Goal: Task Accomplishment & Management: Manage account settings

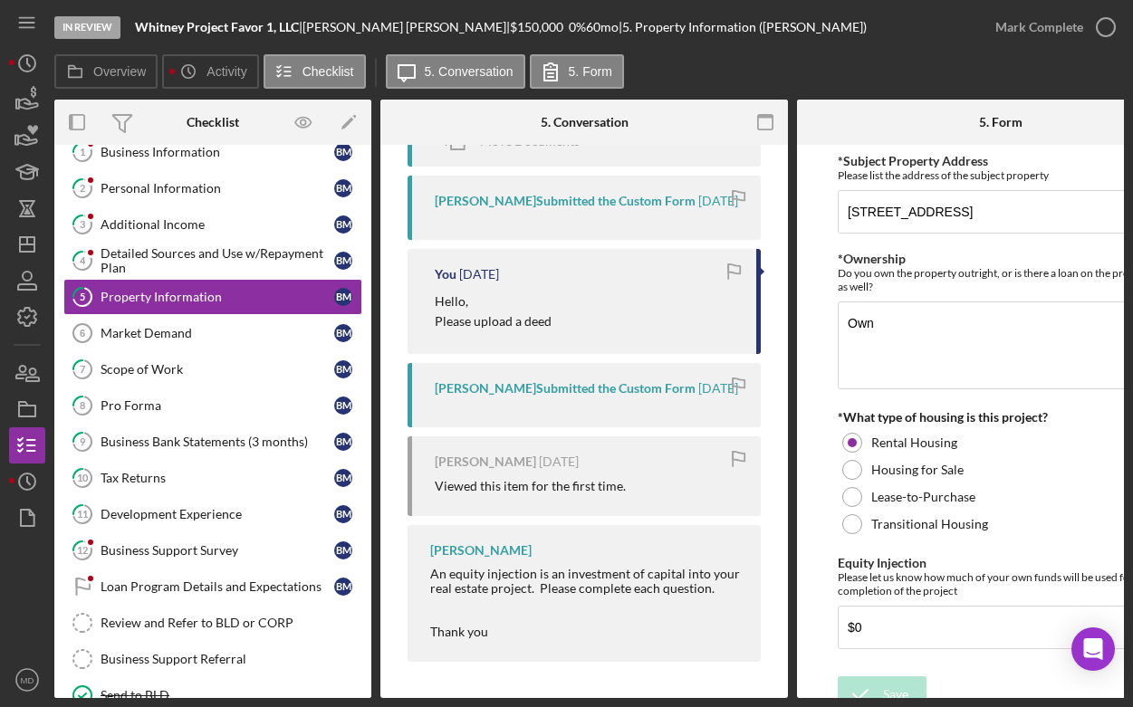
scroll to position [0, 8]
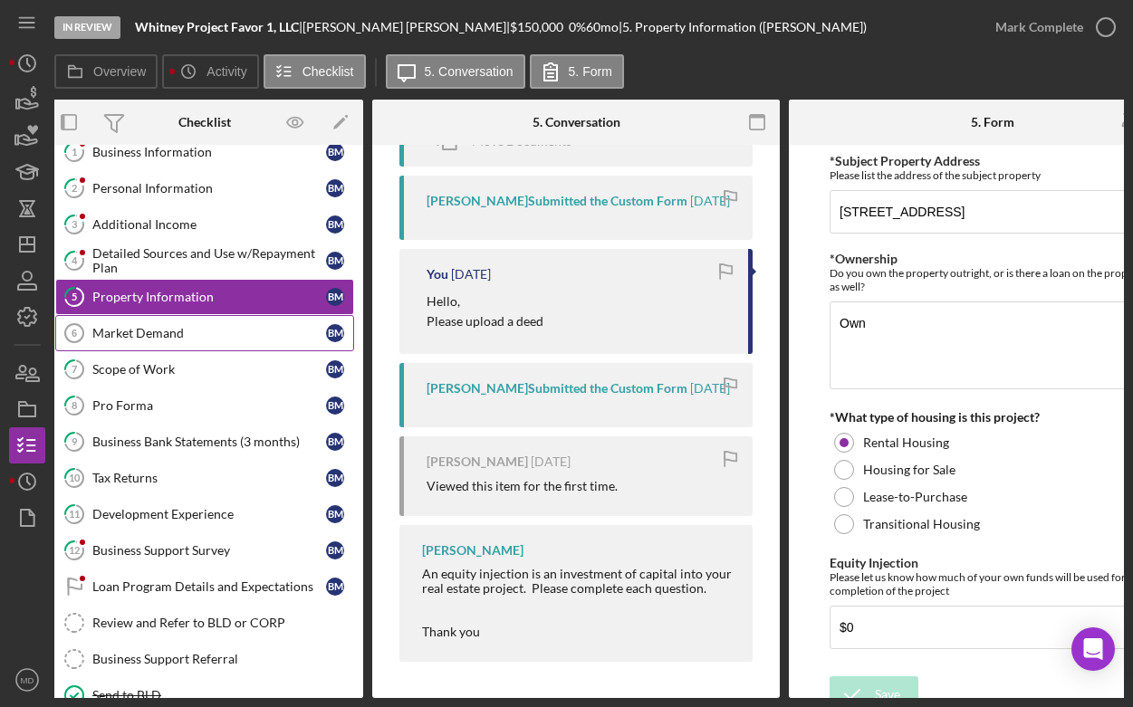
click at [237, 332] on div "Market Demand" at bounding box center [209, 333] width 234 height 14
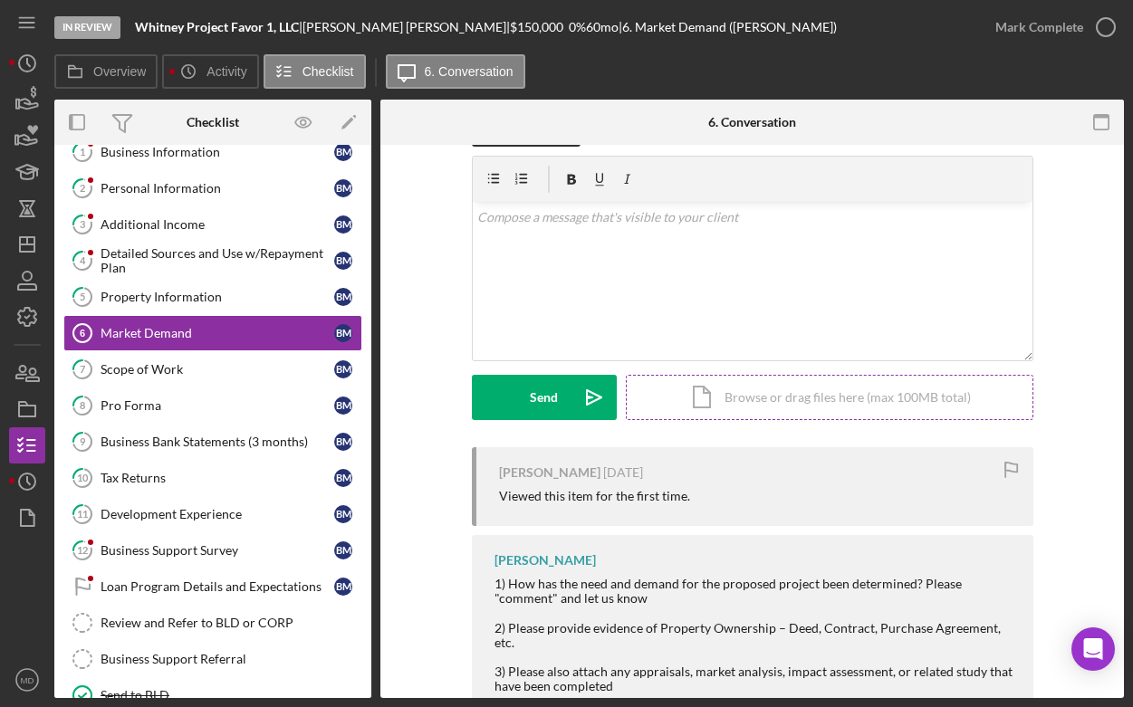
scroll to position [92, 0]
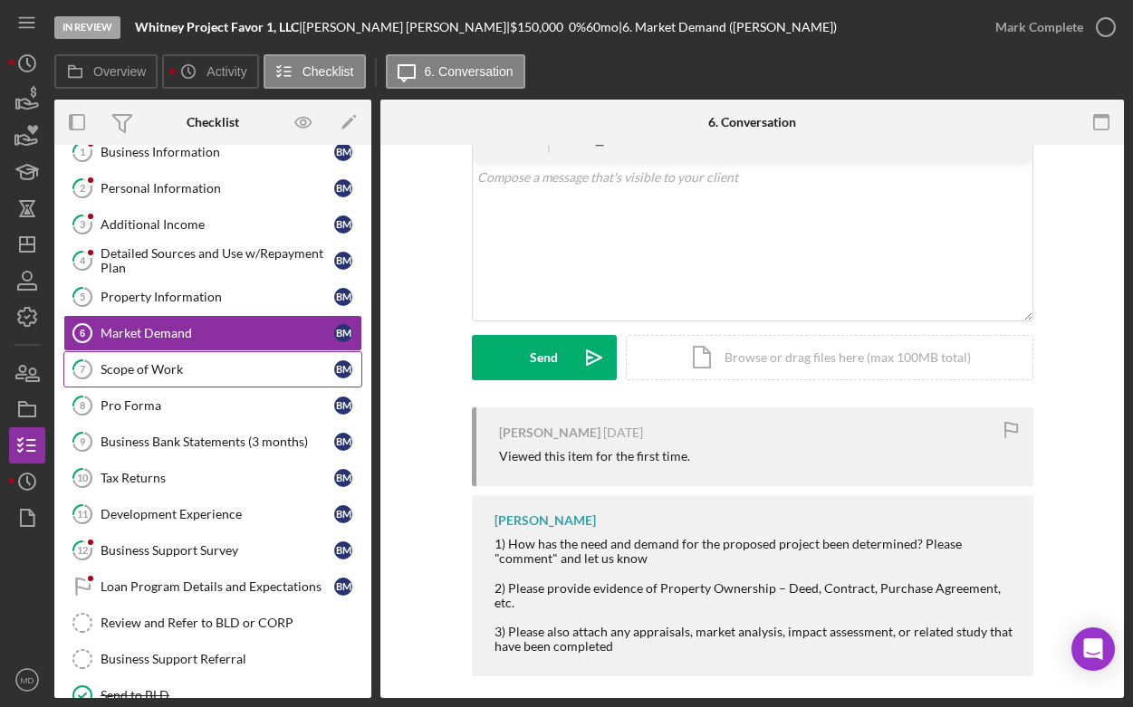
click at [208, 365] on div "Scope of Work" at bounding box center [218, 369] width 234 height 14
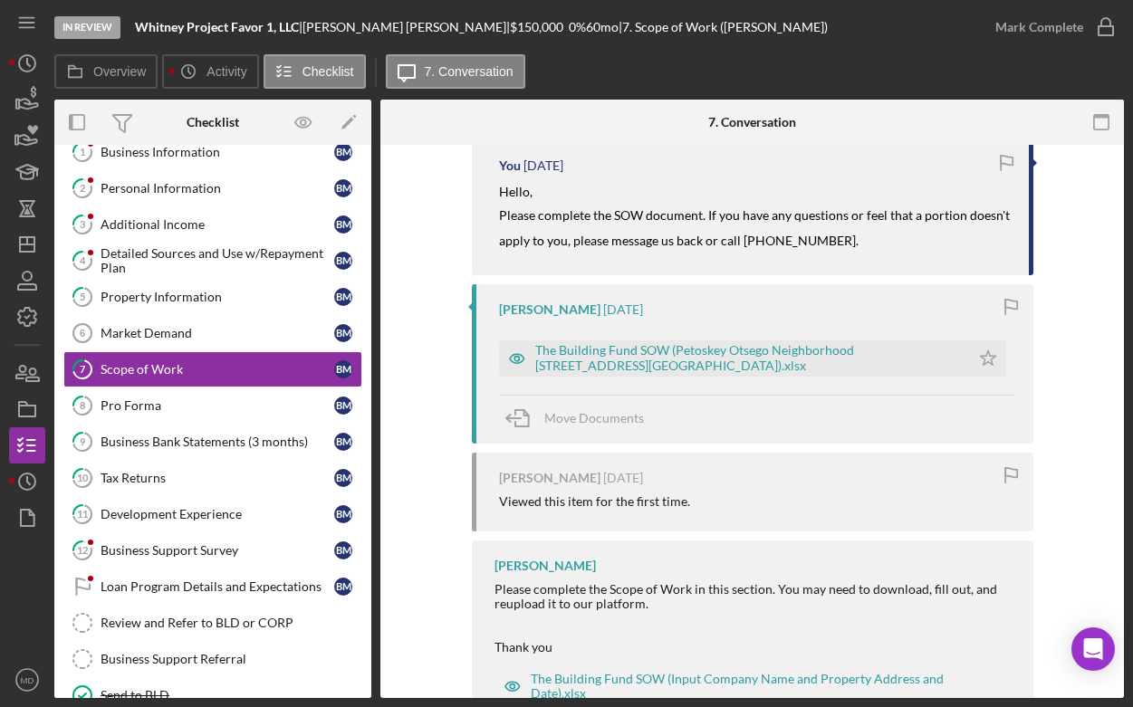
scroll to position [616, 0]
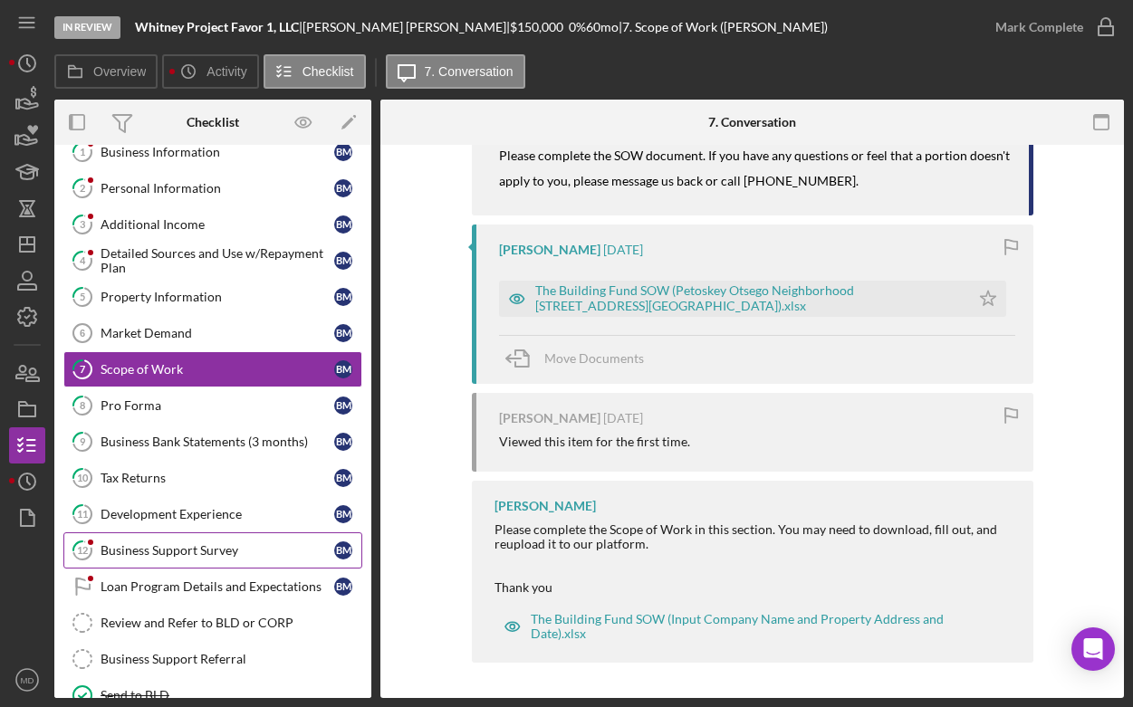
click at [211, 547] on div "Business Support Survey" at bounding box center [218, 550] width 234 height 14
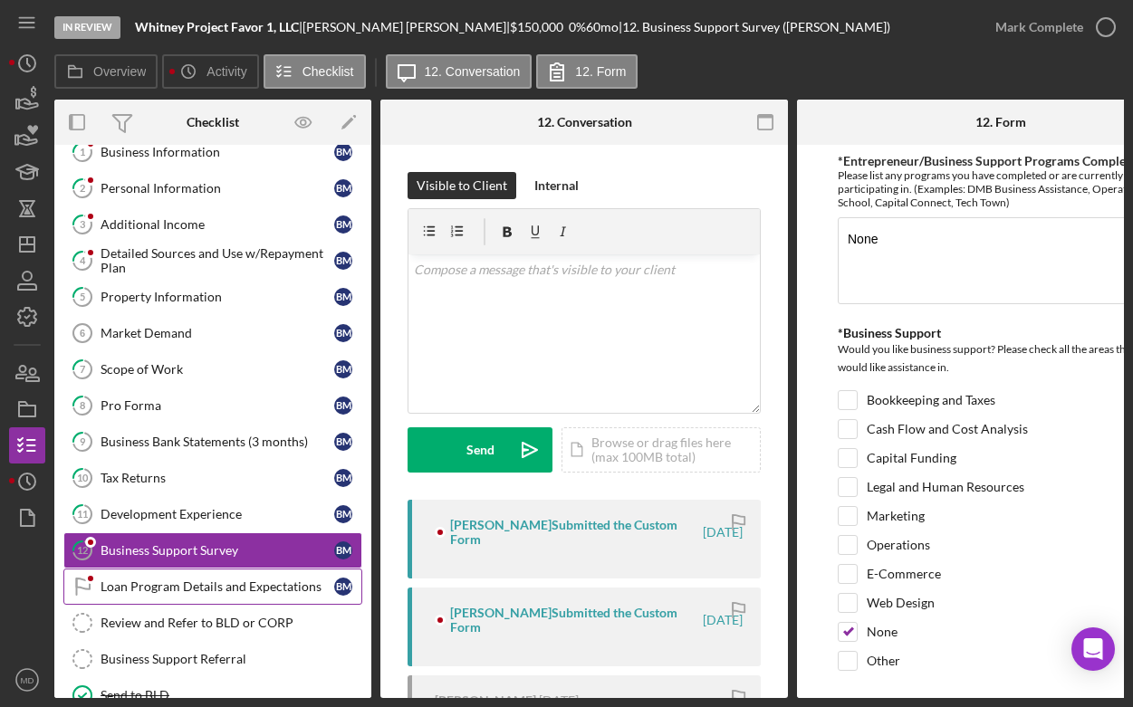
click at [244, 586] on div "Loan Program Details and Expectations" at bounding box center [218, 587] width 234 height 14
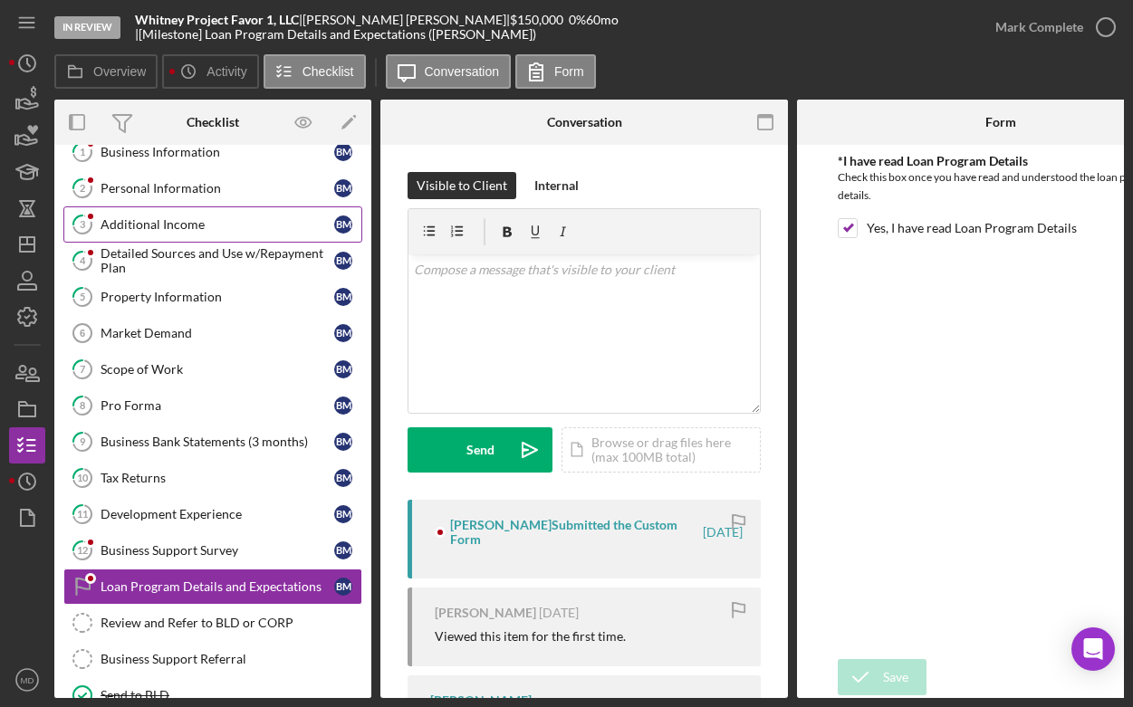
click at [149, 228] on div "Additional Income" at bounding box center [218, 224] width 234 height 14
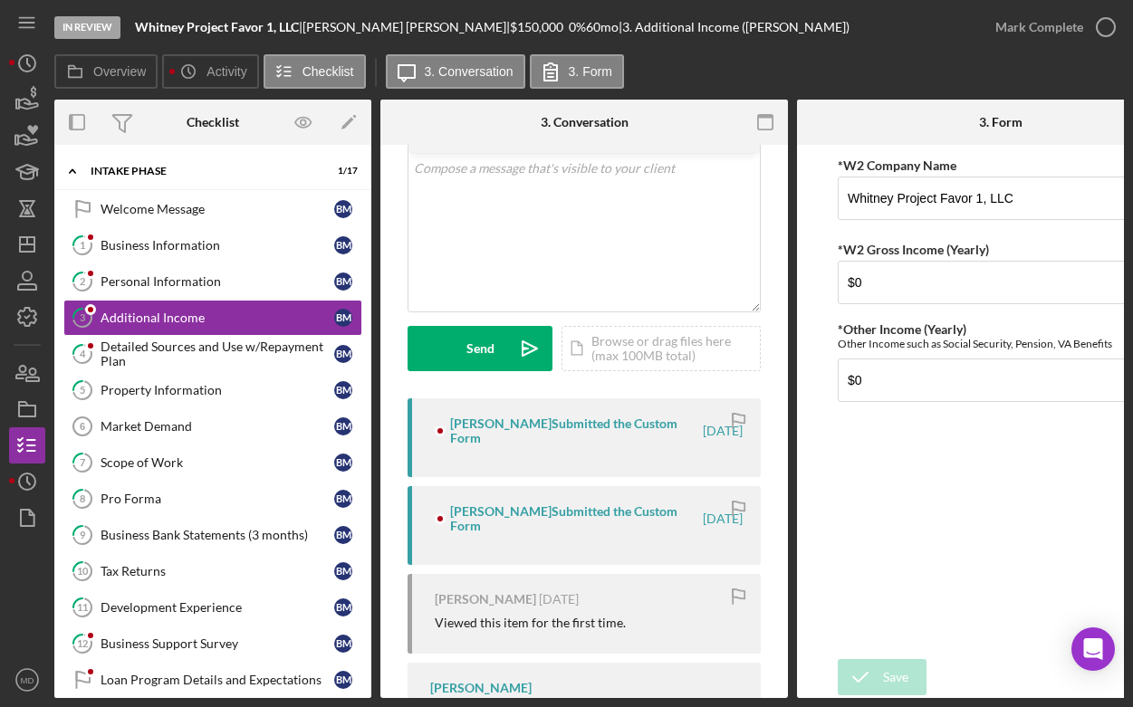
scroll to position [201, 0]
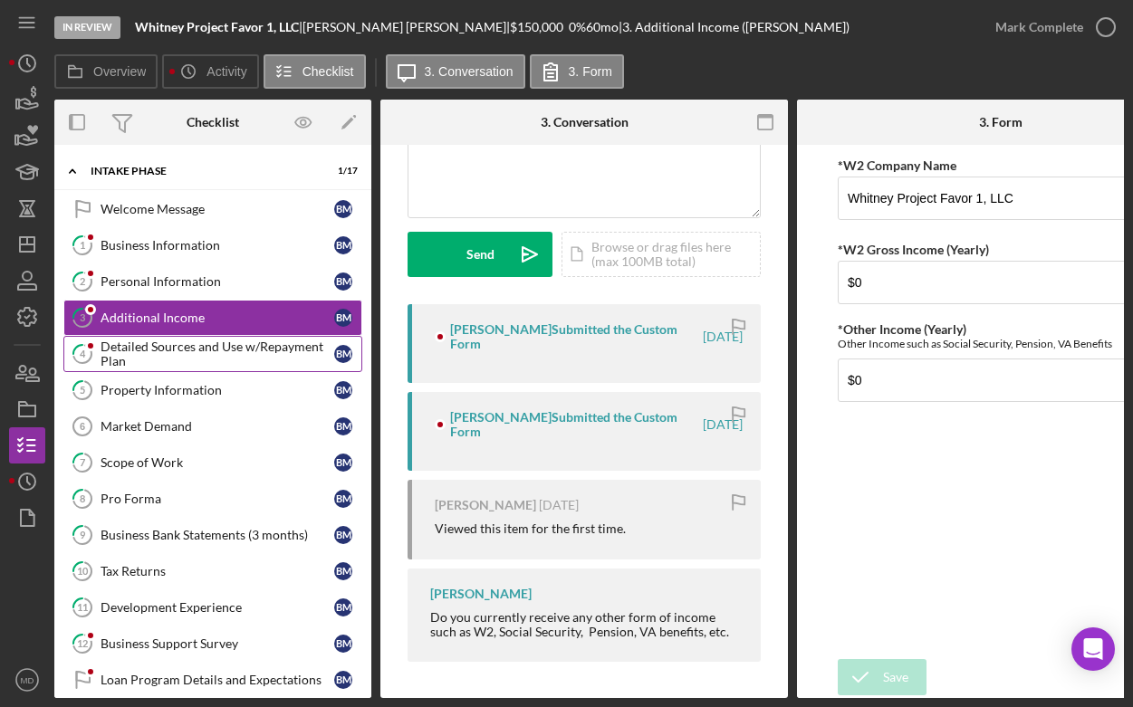
click at [214, 349] on div "Detailed Sources and Use w/Repayment Plan" at bounding box center [218, 354] width 234 height 29
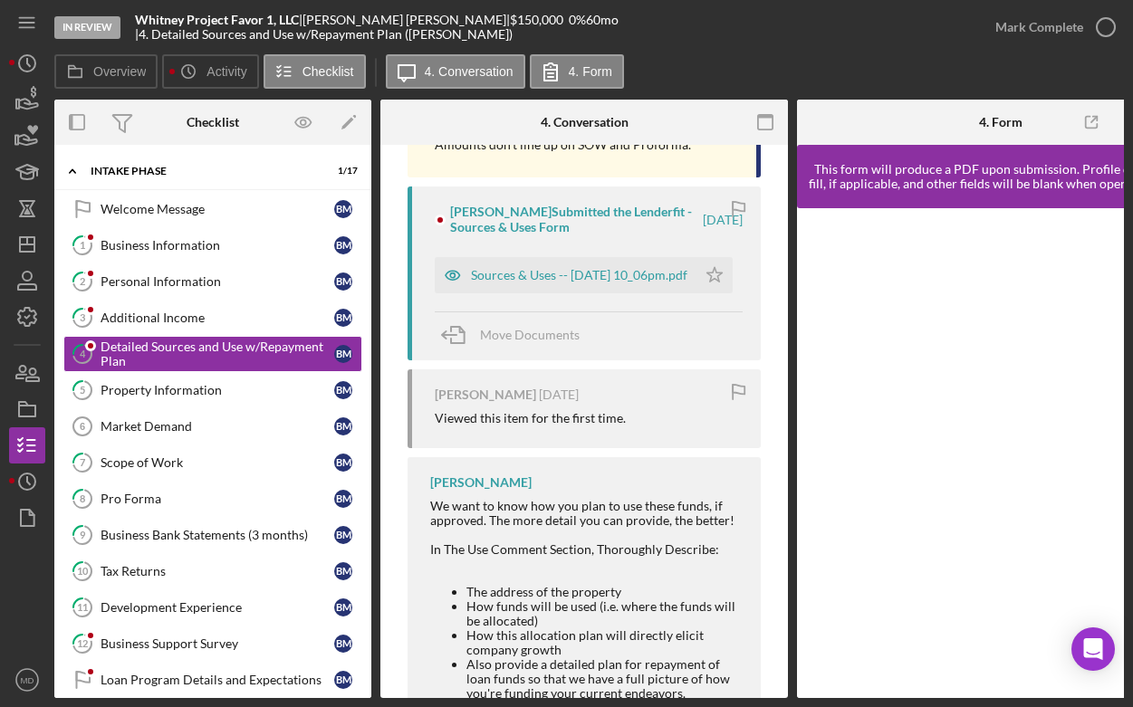
scroll to position [412, 0]
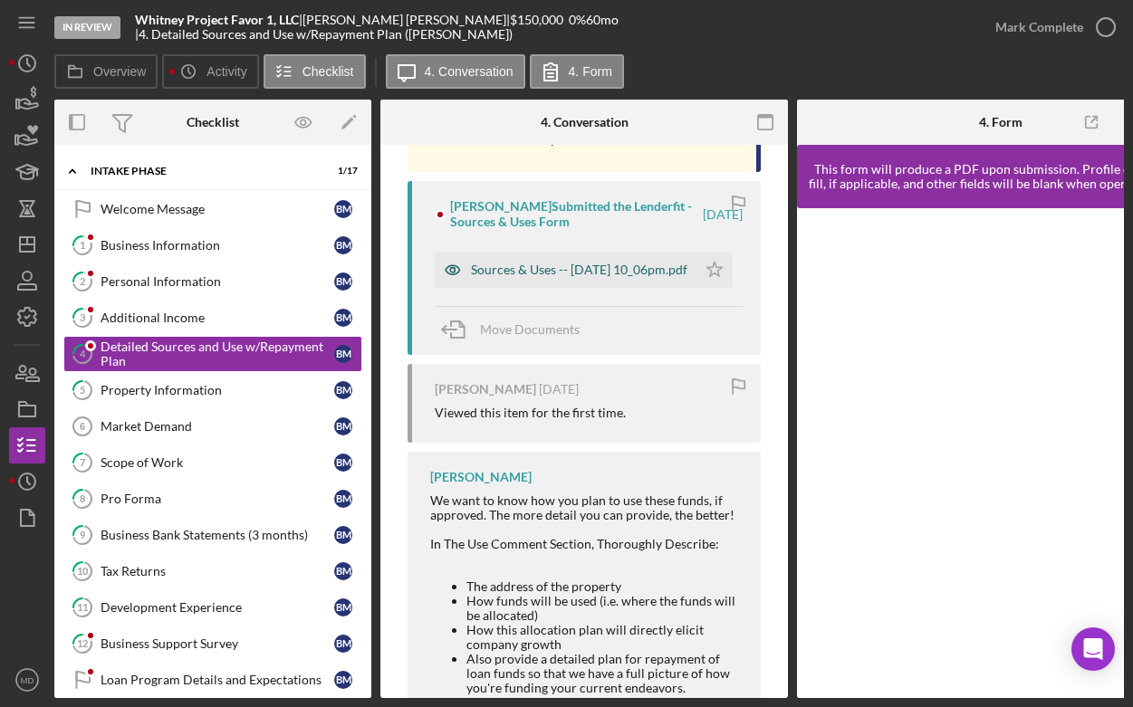
click at [493, 268] on div "Sources & Uses -- 2025-07-24 10_06pm.pdf" at bounding box center [579, 270] width 216 height 14
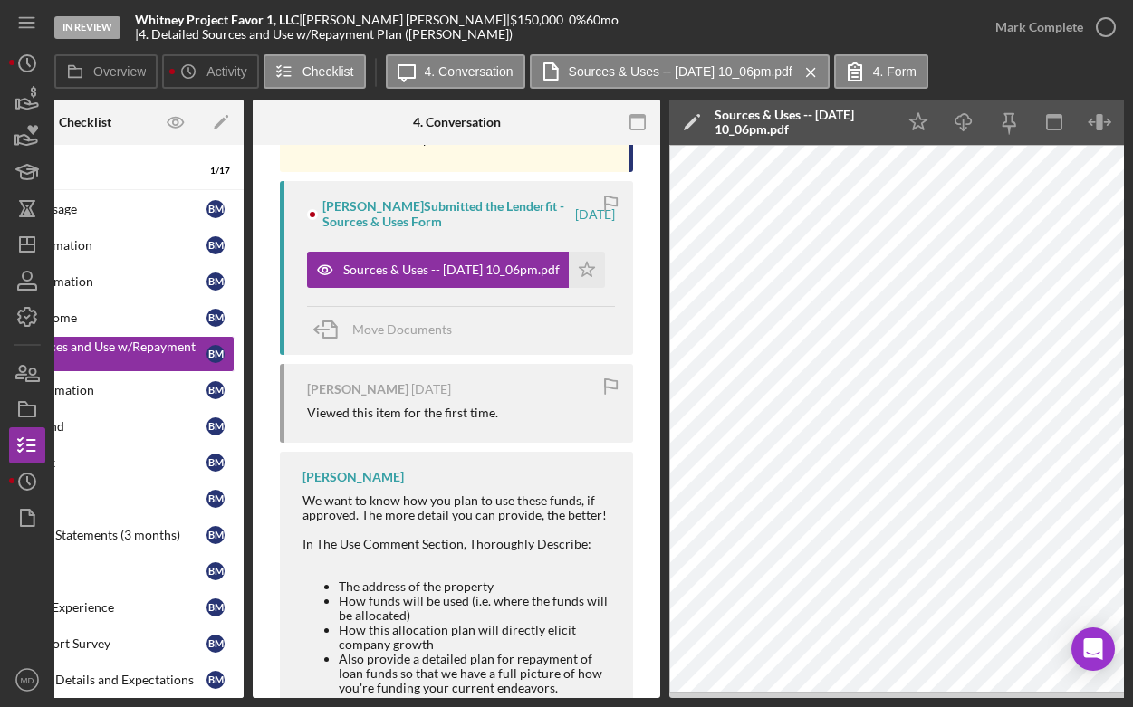
scroll to position [0, 0]
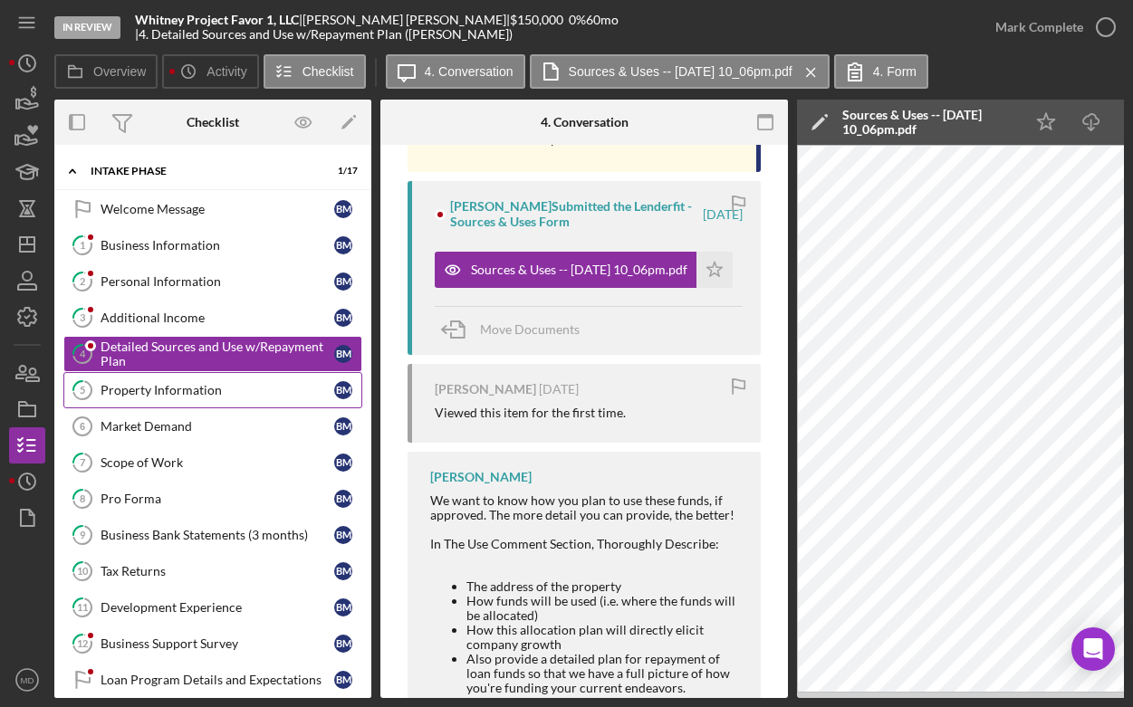
click at [212, 391] on div "Property Information" at bounding box center [218, 390] width 234 height 14
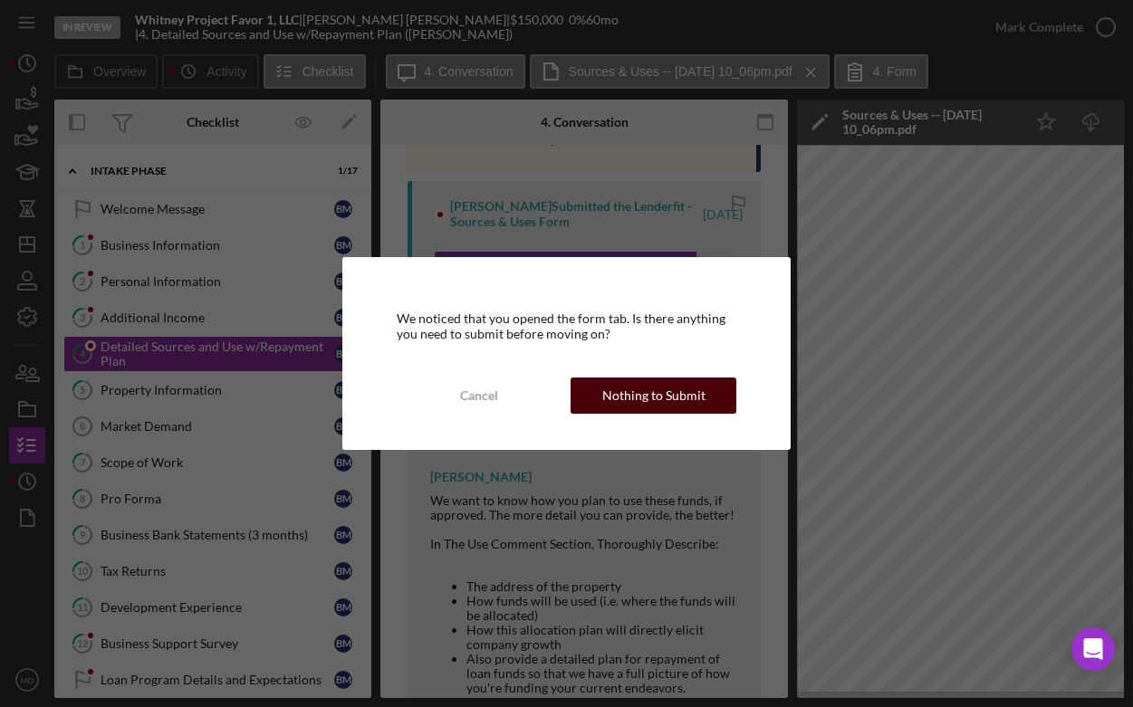
click at [658, 400] on div "Nothing to Submit" at bounding box center [653, 396] width 103 height 36
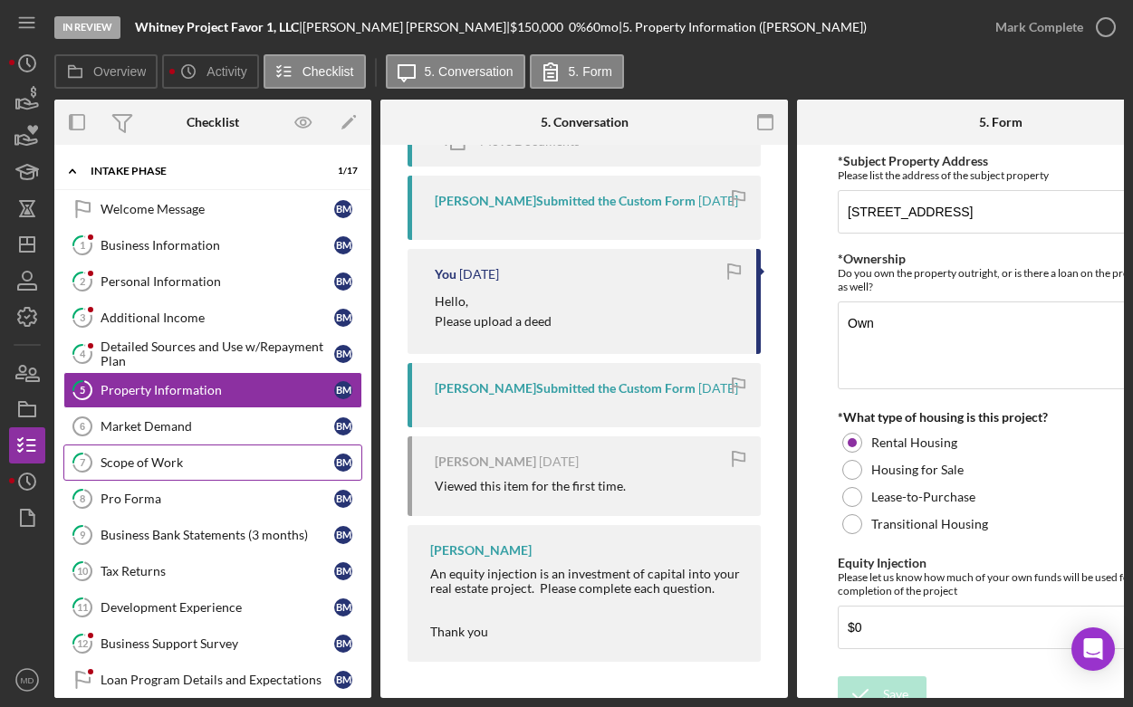
click at [155, 453] on link "7 Scope of Work B M" at bounding box center [212, 463] width 299 height 36
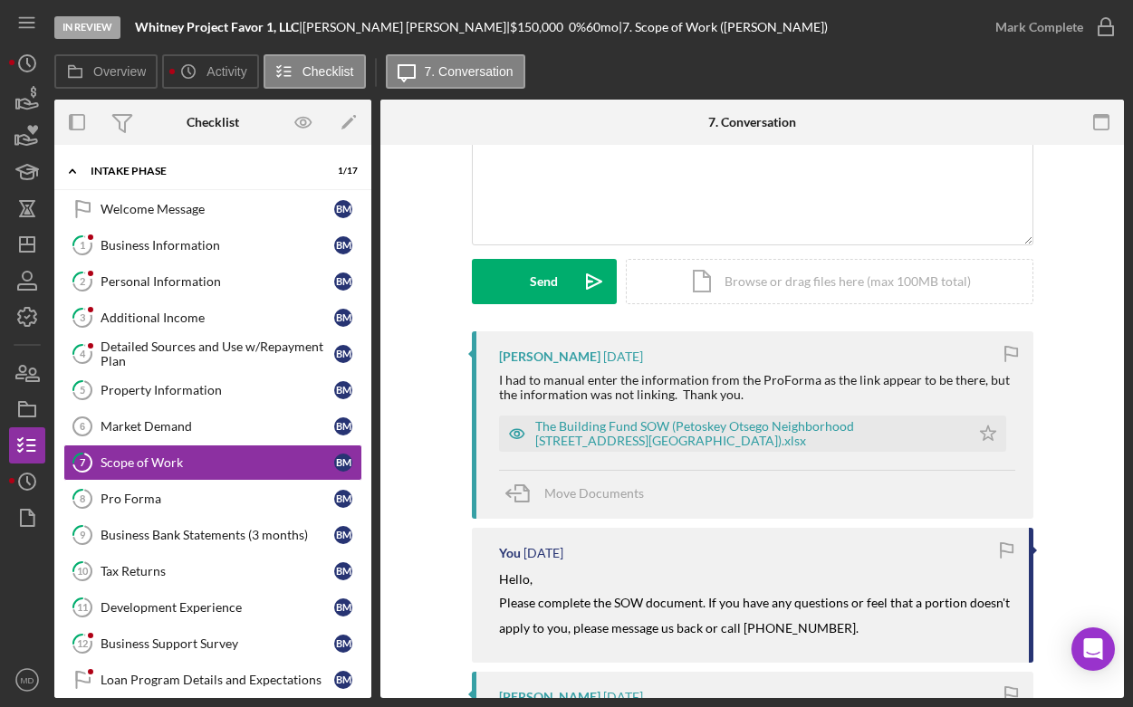
scroll to position [171, 0]
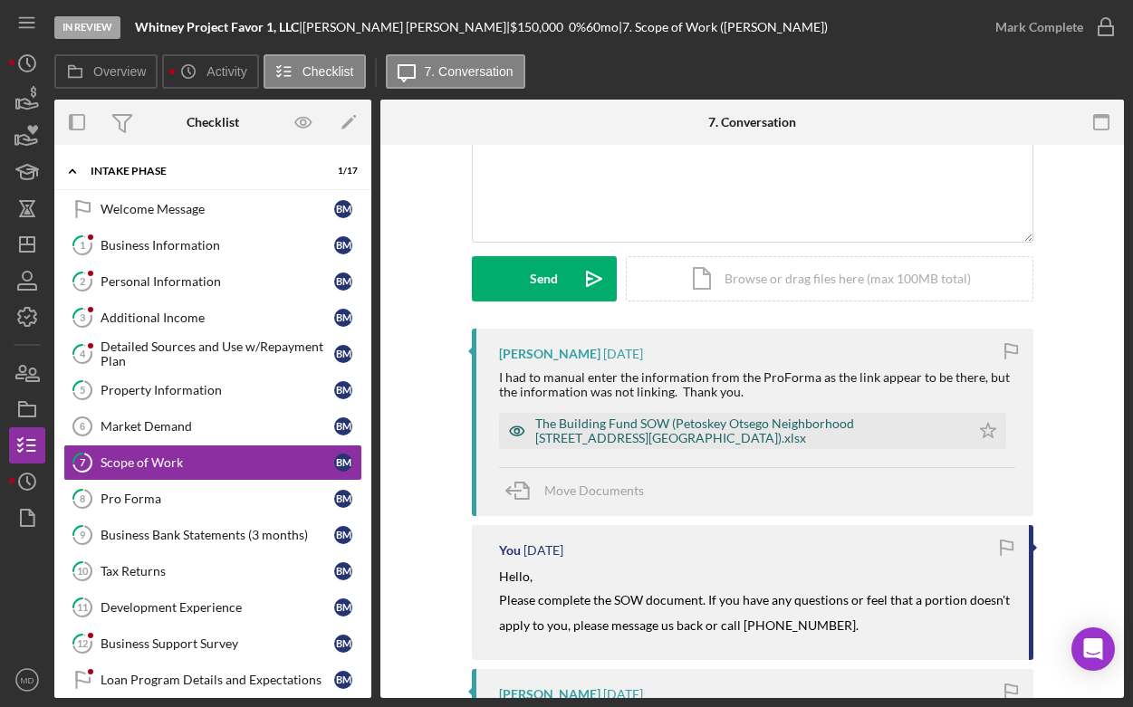
click at [629, 439] on div "The Building Fund SOW (Petoskey Otsego Neighborhood 4001 Whitney Street 0724202…" at bounding box center [748, 431] width 426 height 29
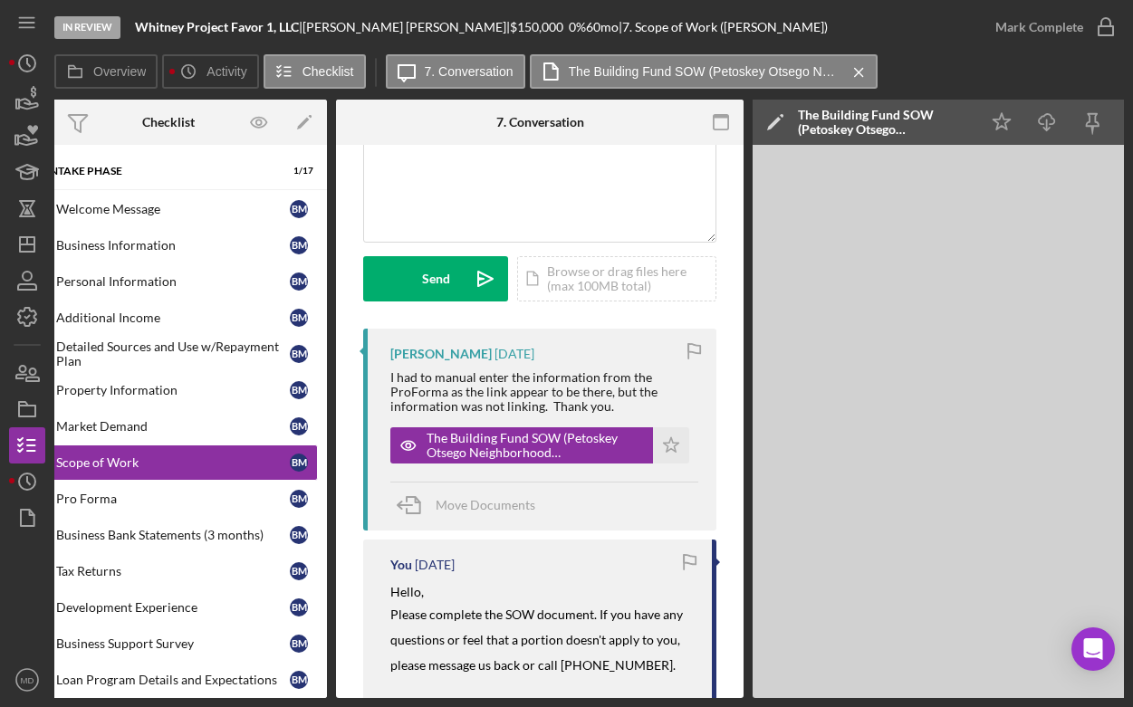
scroll to position [0, 0]
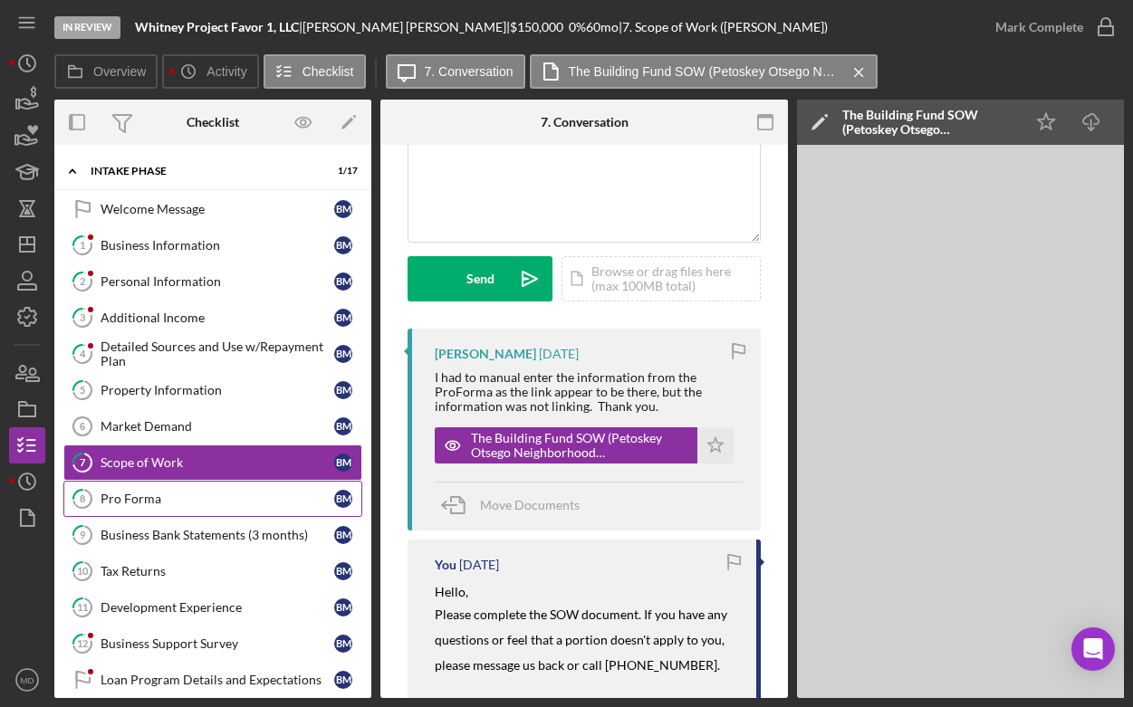
click at [254, 490] on link "8 Pro Forma B M" at bounding box center [212, 499] width 299 height 36
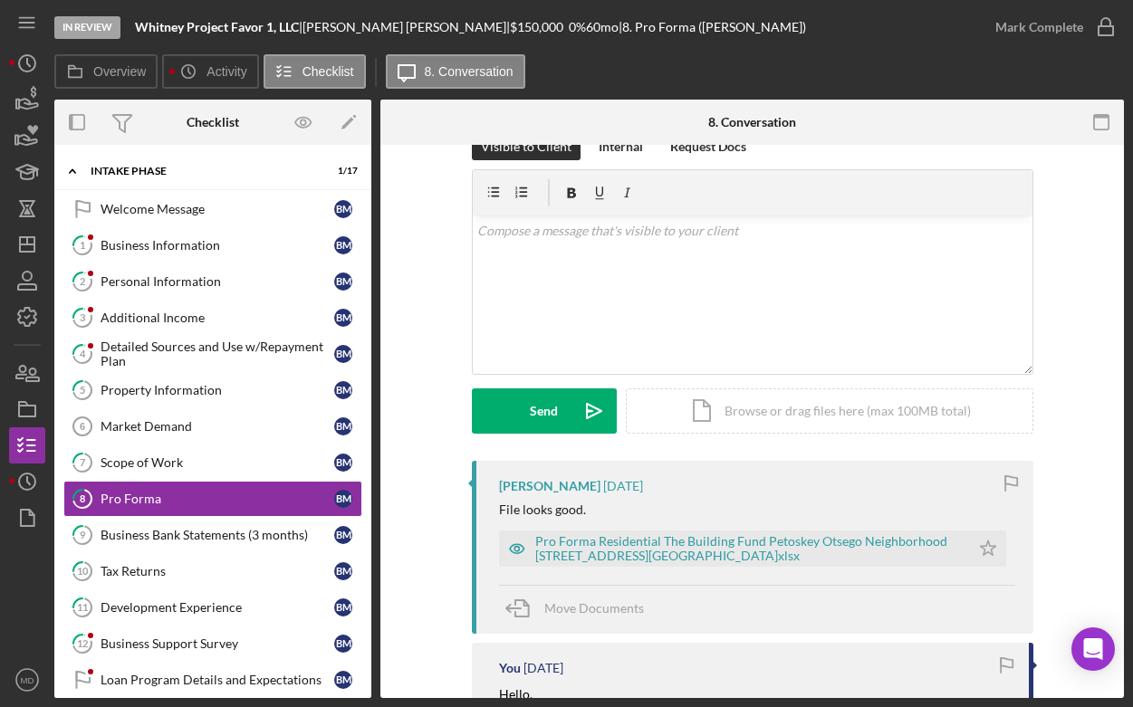
scroll to position [57, 0]
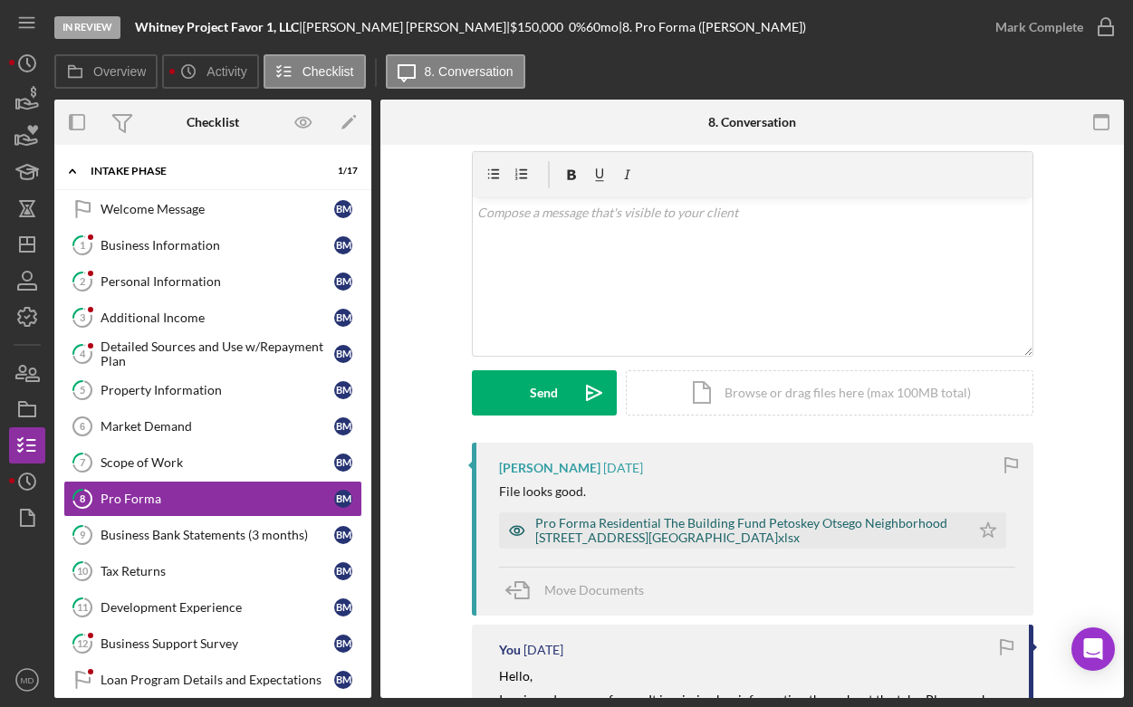
click at [631, 533] on div "Pro Forma Residential The Building Fund Petoskey Otsego Neighborhood 4001 Whitn…" at bounding box center [748, 530] width 426 height 29
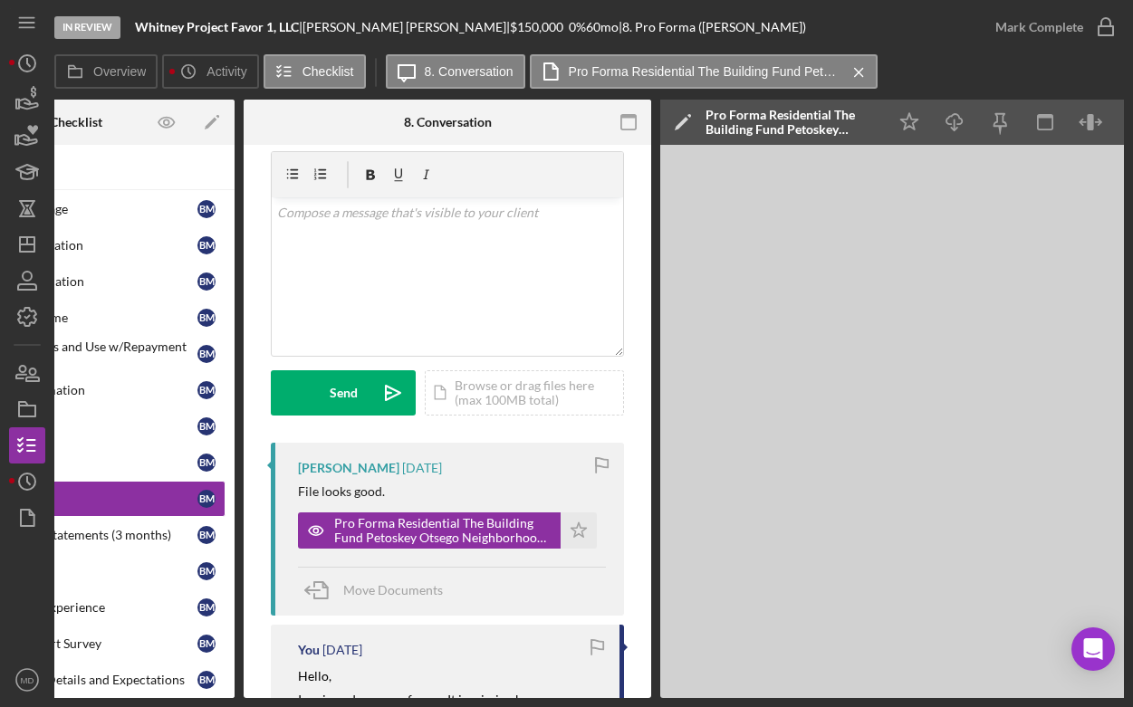
scroll to position [0, 0]
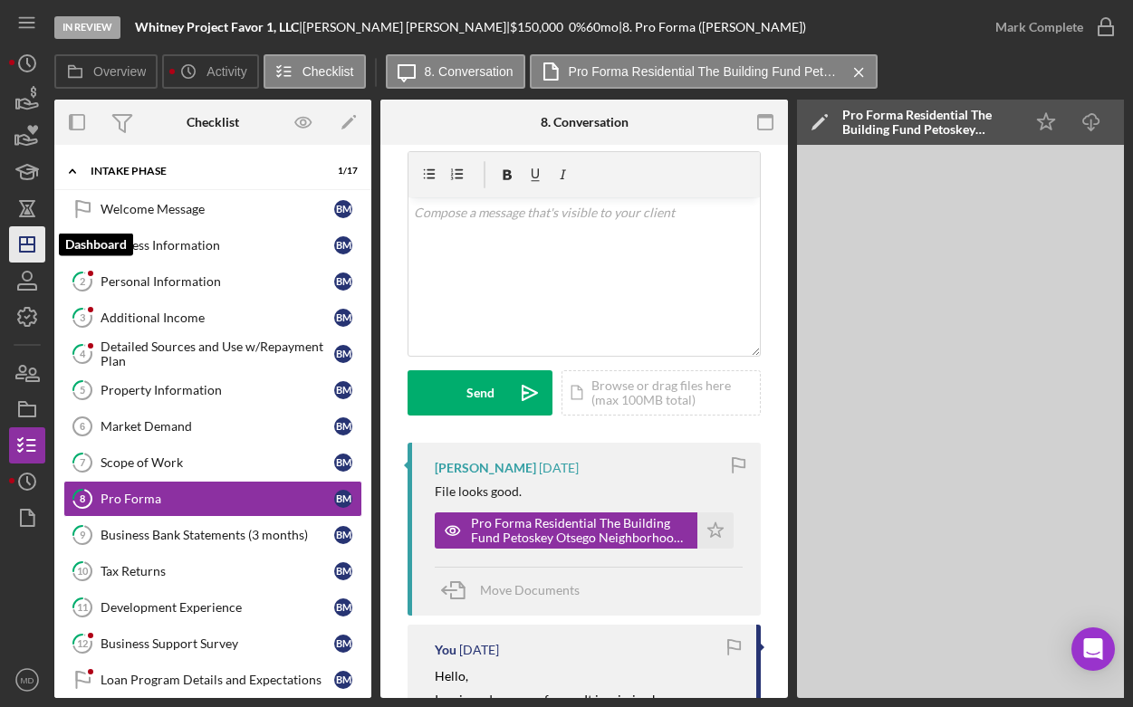
click at [34, 248] on polygon "button" at bounding box center [27, 244] width 14 height 14
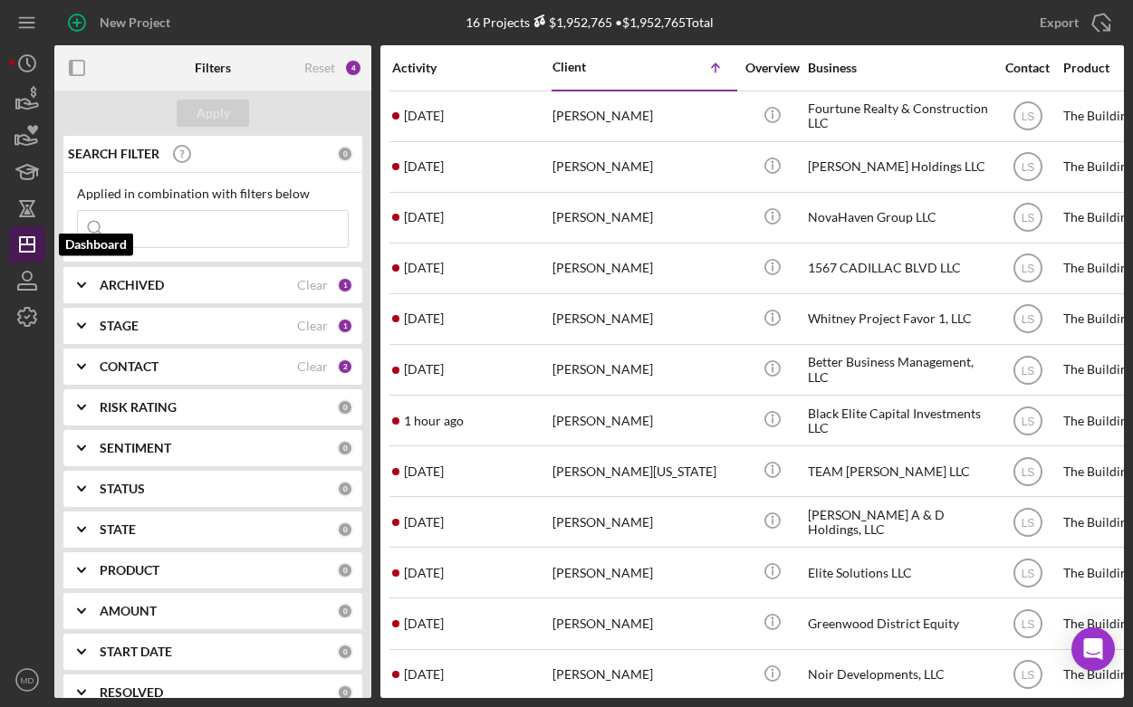
click at [34, 241] on polygon "button" at bounding box center [27, 244] width 14 height 14
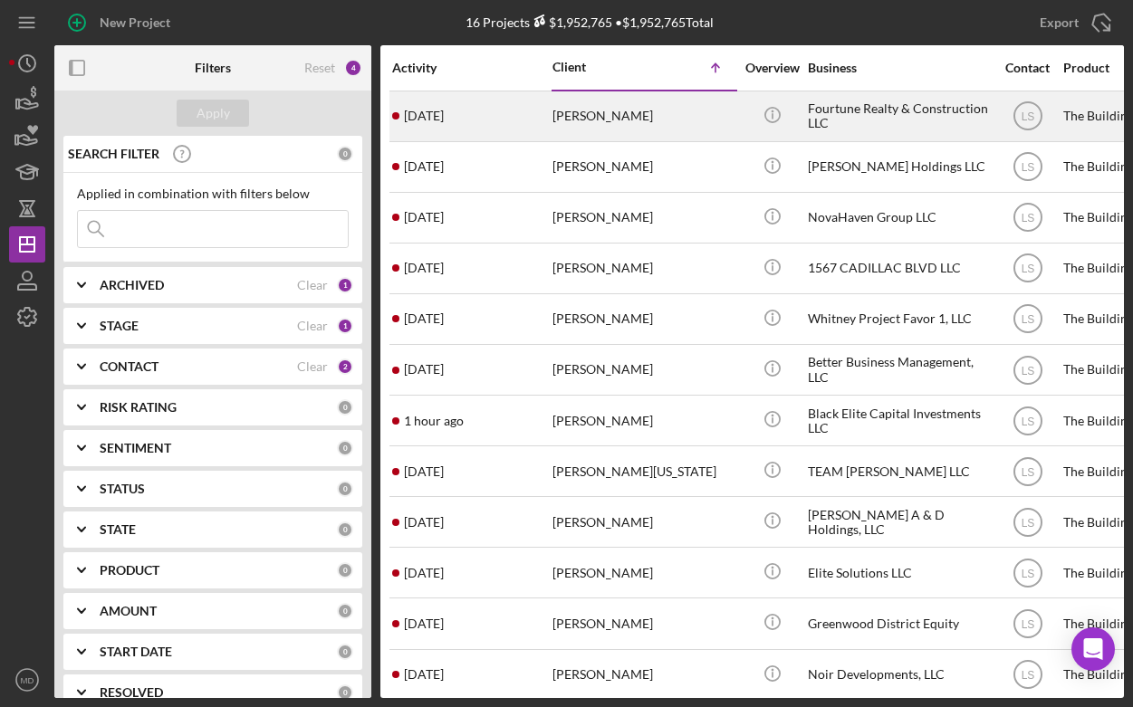
click at [601, 127] on div "[PERSON_NAME]" at bounding box center [643, 116] width 181 height 48
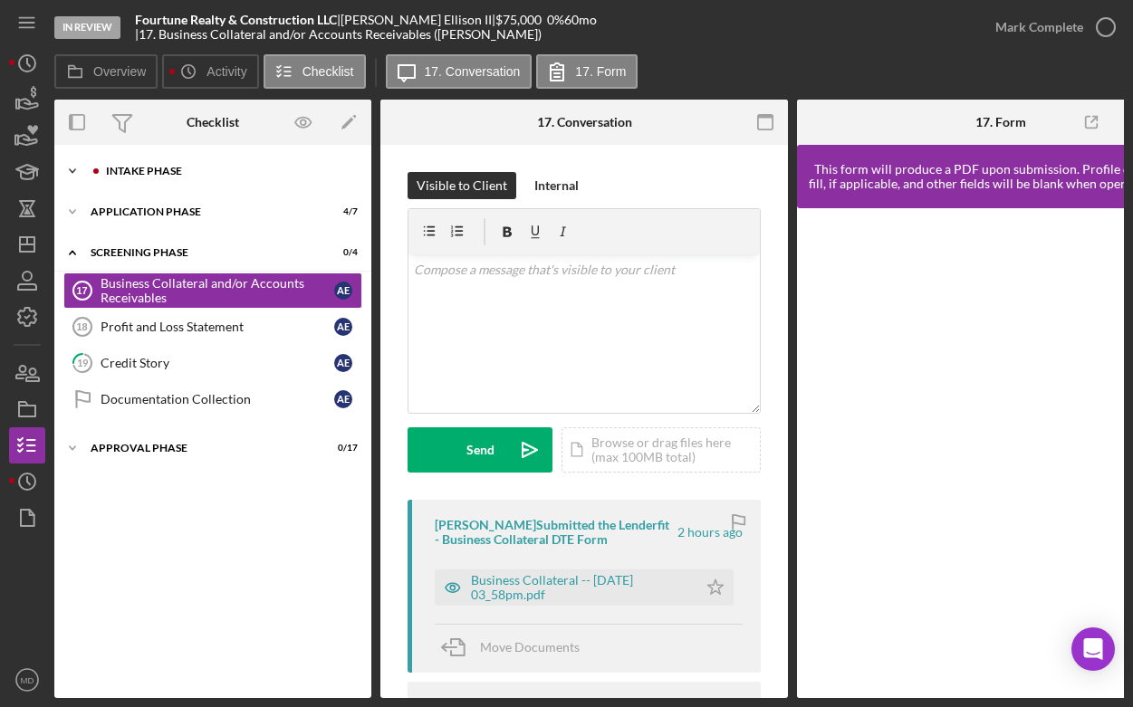
click at [73, 181] on icon "Icon/Expander" at bounding box center [72, 171] width 36 height 36
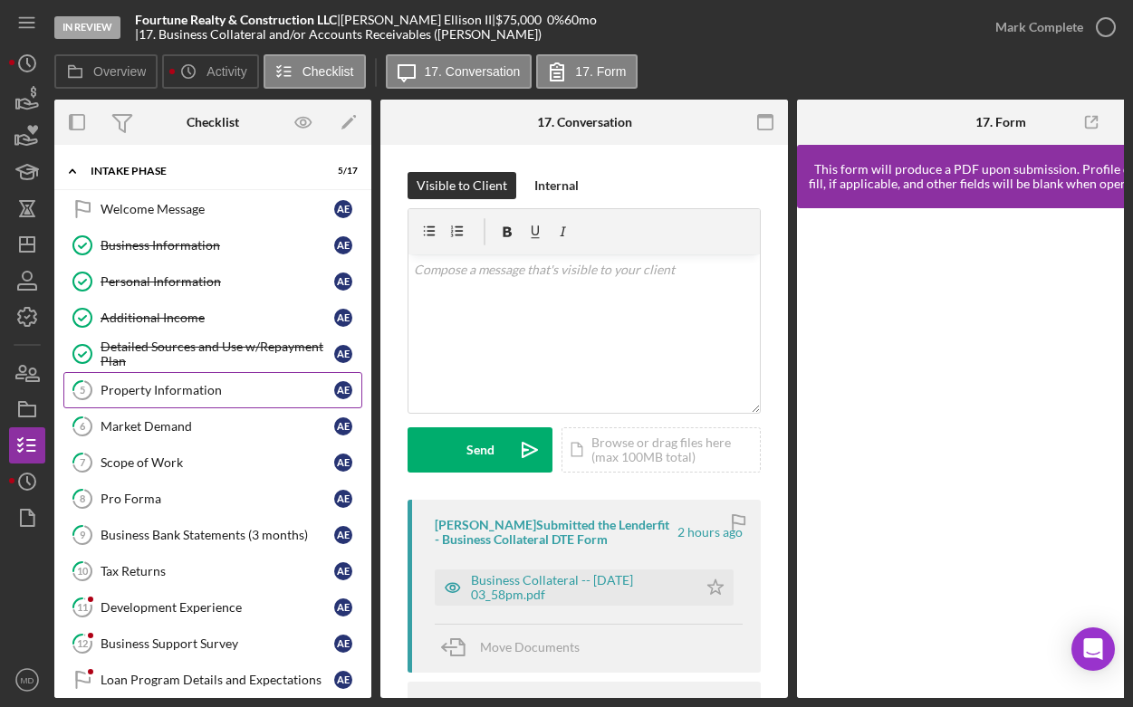
click at [151, 392] on div "Property Information" at bounding box center [218, 390] width 234 height 14
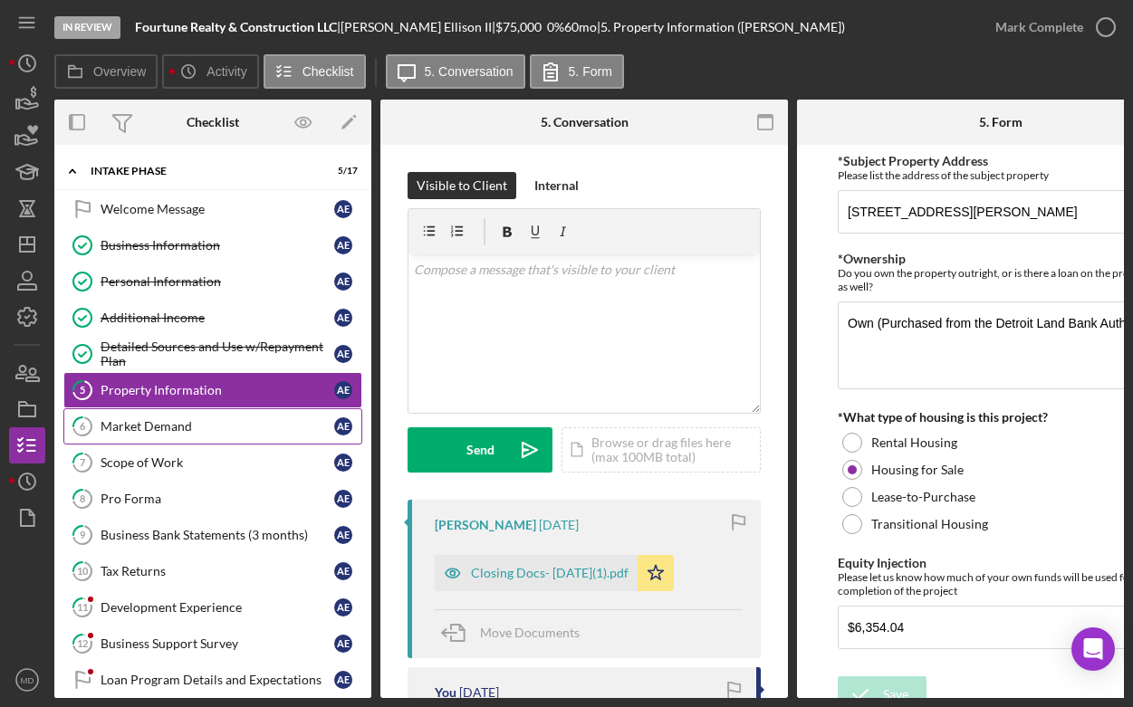
click at [258, 433] on div "Market Demand" at bounding box center [218, 426] width 234 height 14
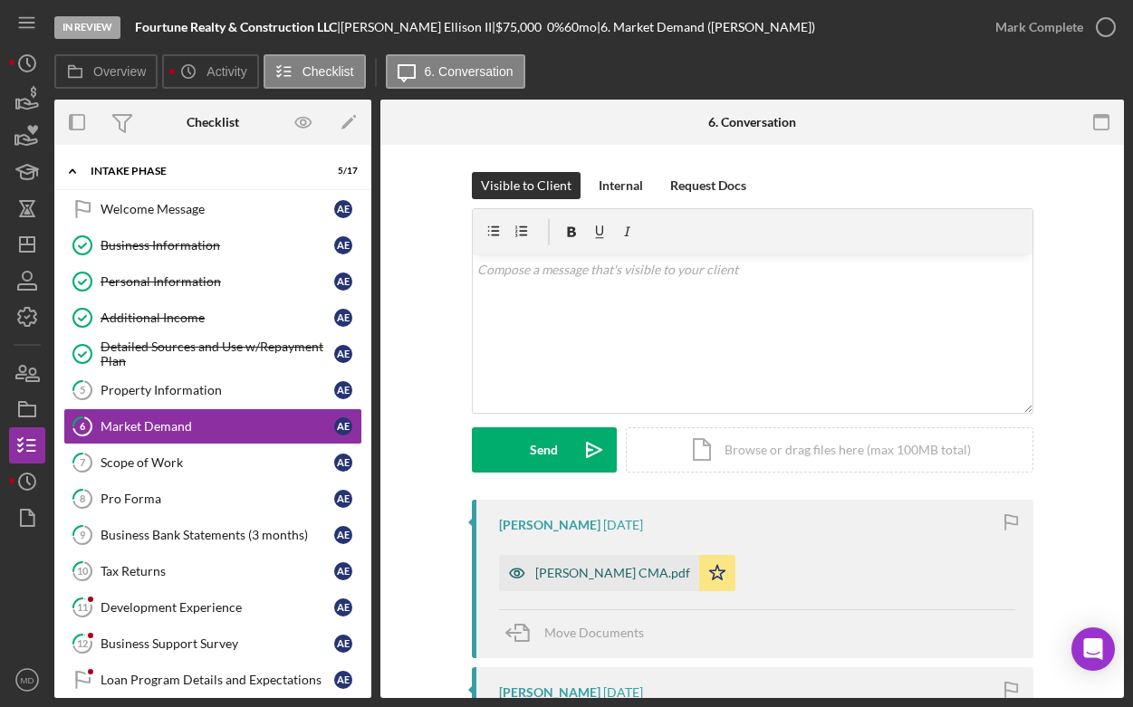
click at [560, 583] on div "Patton CMA.pdf" at bounding box center [599, 573] width 200 height 36
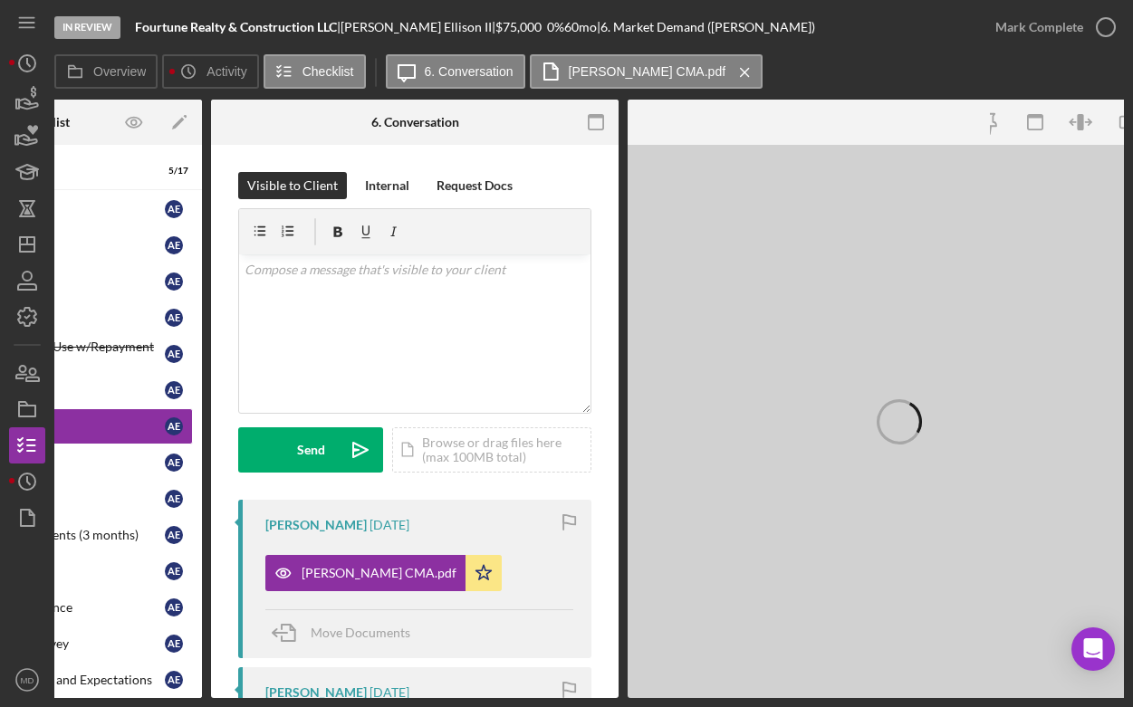
scroll to position [0, 216]
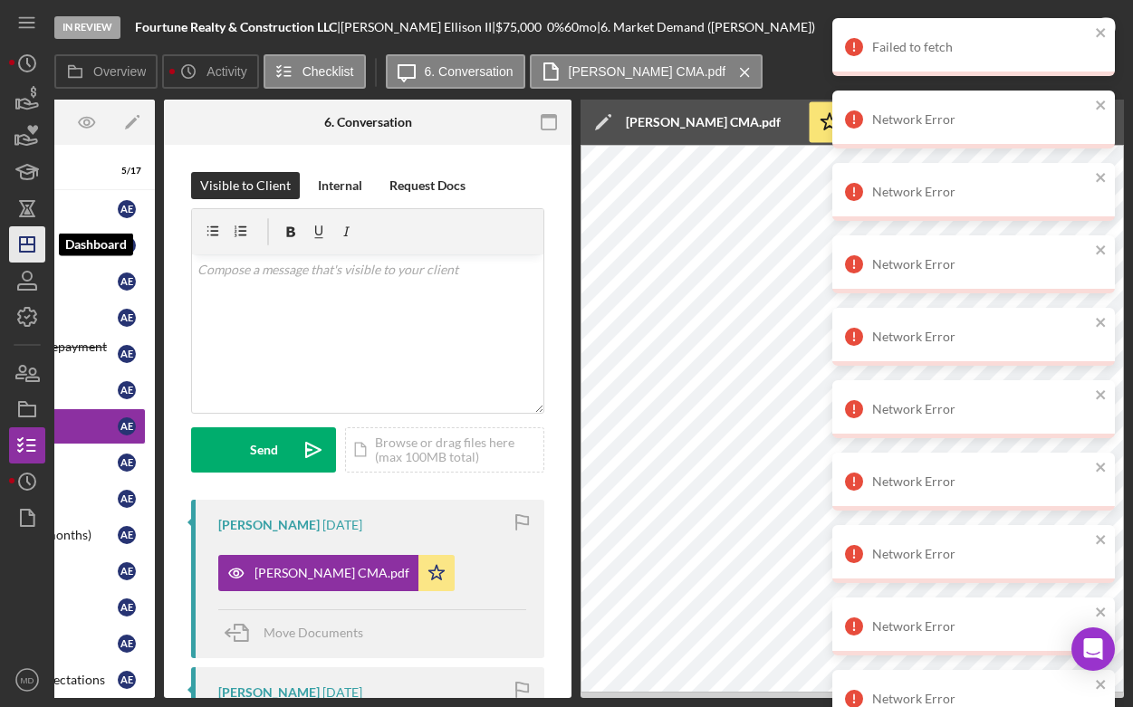
click at [15, 246] on icon "Icon/Dashboard" at bounding box center [27, 244] width 45 height 45
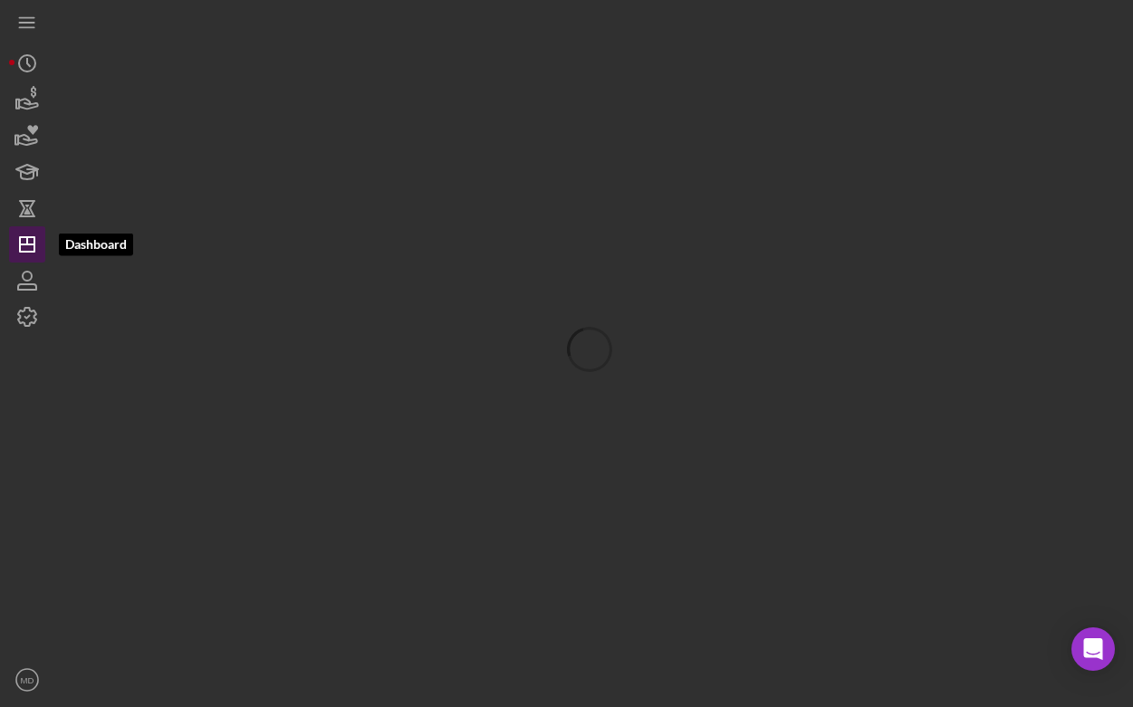
click at [29, 250] on icon "Icon/Dashboard" at bounding box center [27, 244] width 45 height 45
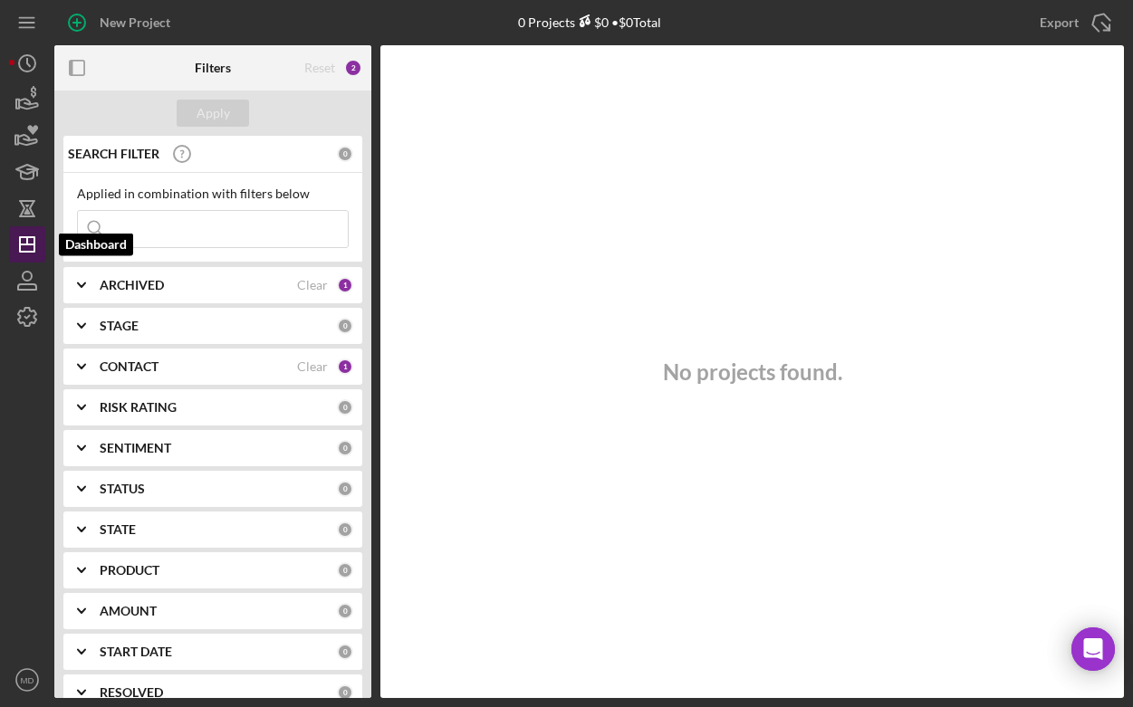
click at [33, 247] on icon "Icon/Dashboard" at bounding box center [27, 244] width 45 height 45
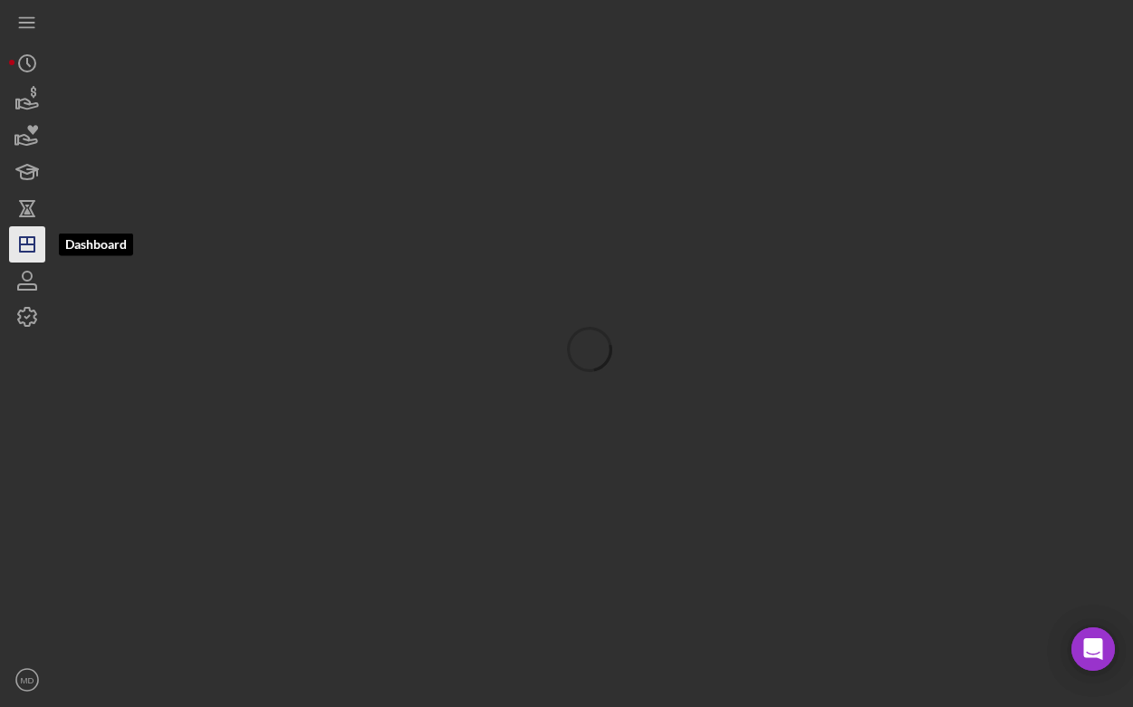
click at [41, 236] on icon "Icon/Dashboard" at bounding box center [27, 244] width 45 height 45
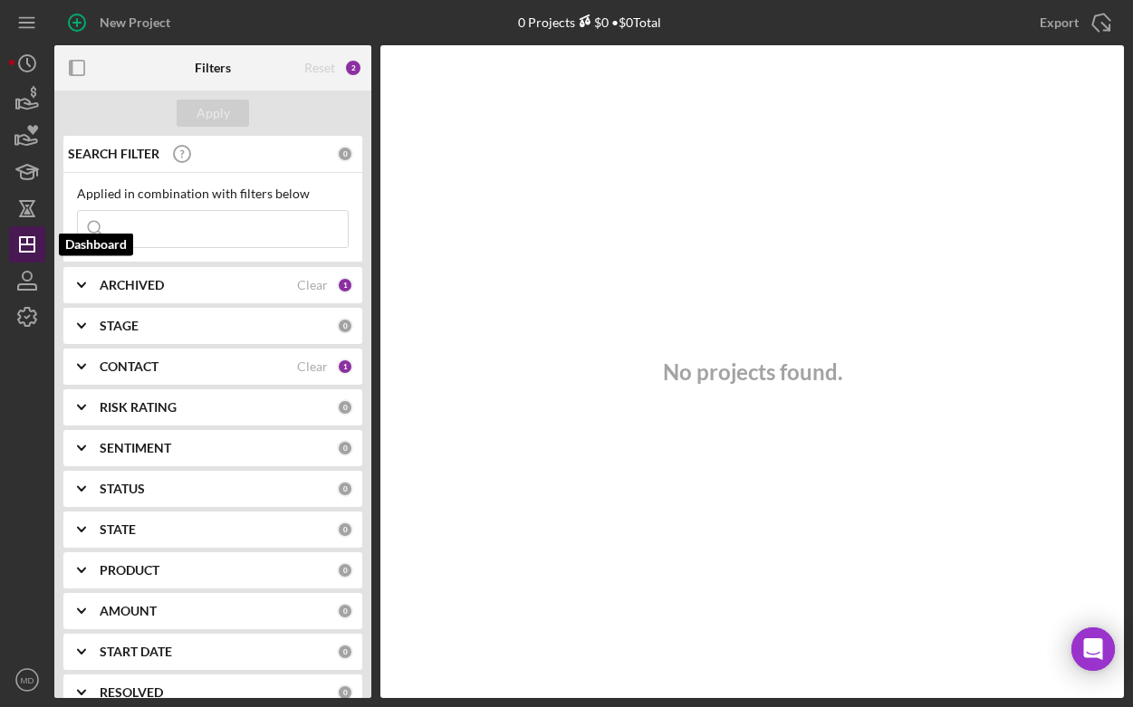
click at [18, 245] on icon "Icon/Dashboard" at bounding box center [27, 244] width 45 height 45
click at [30, 246] on icon "Icon/Dashboard" at bounding box center [27, 244] width 45 height 45
click at [85, 286] on icon "Icon/Expander" at bounding box center [81, 285] width 45 height 45
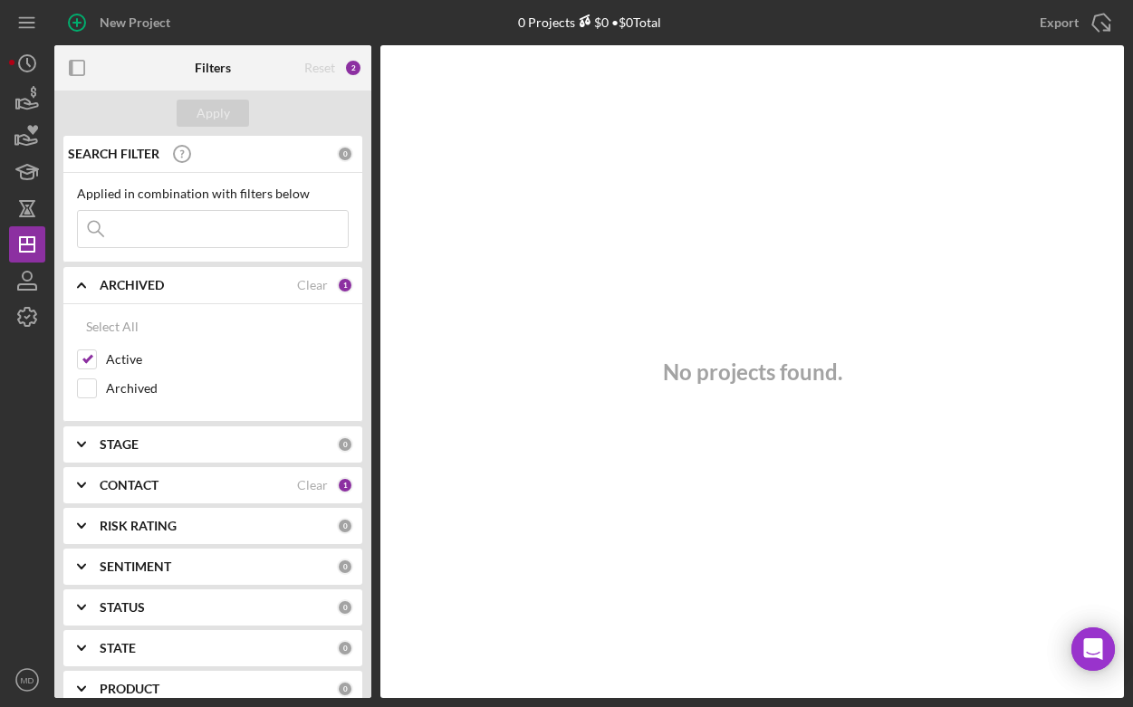
click at [82, 284] on polyline at bounding box center [81, 286] width 7 height 4
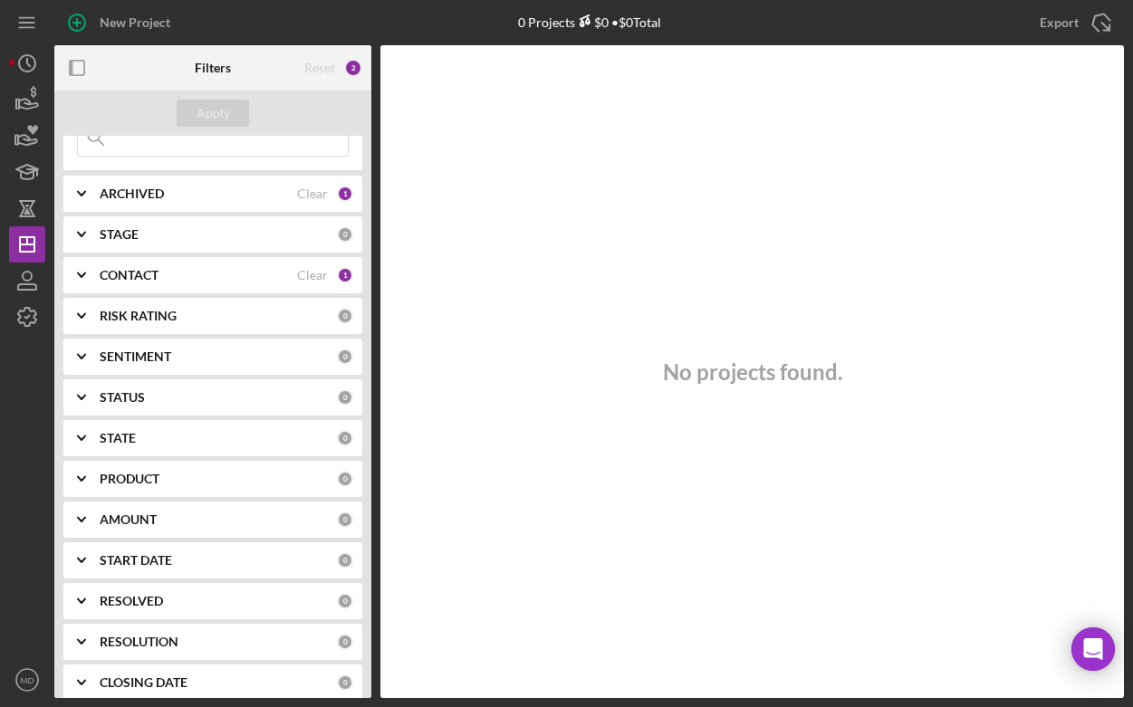
scroll to position [91, 0]
click at [547, 190] on div "No projects found." at bounding box center [752, 371] width 744 height 653
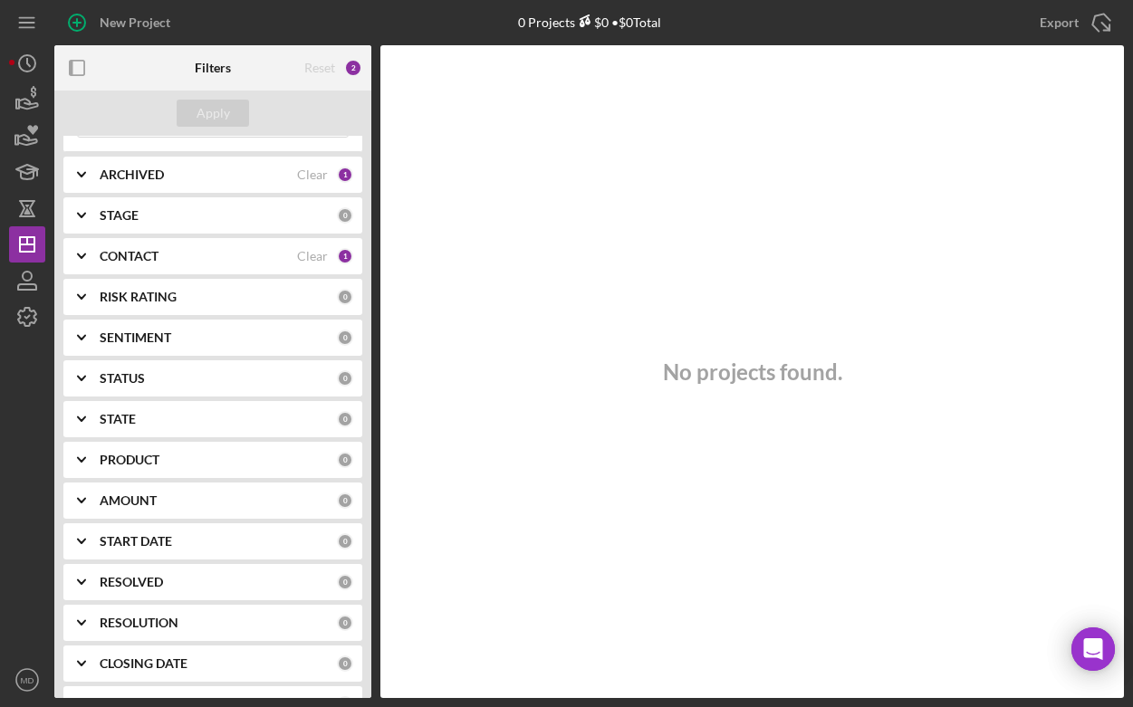
scroll to position [130, 0]
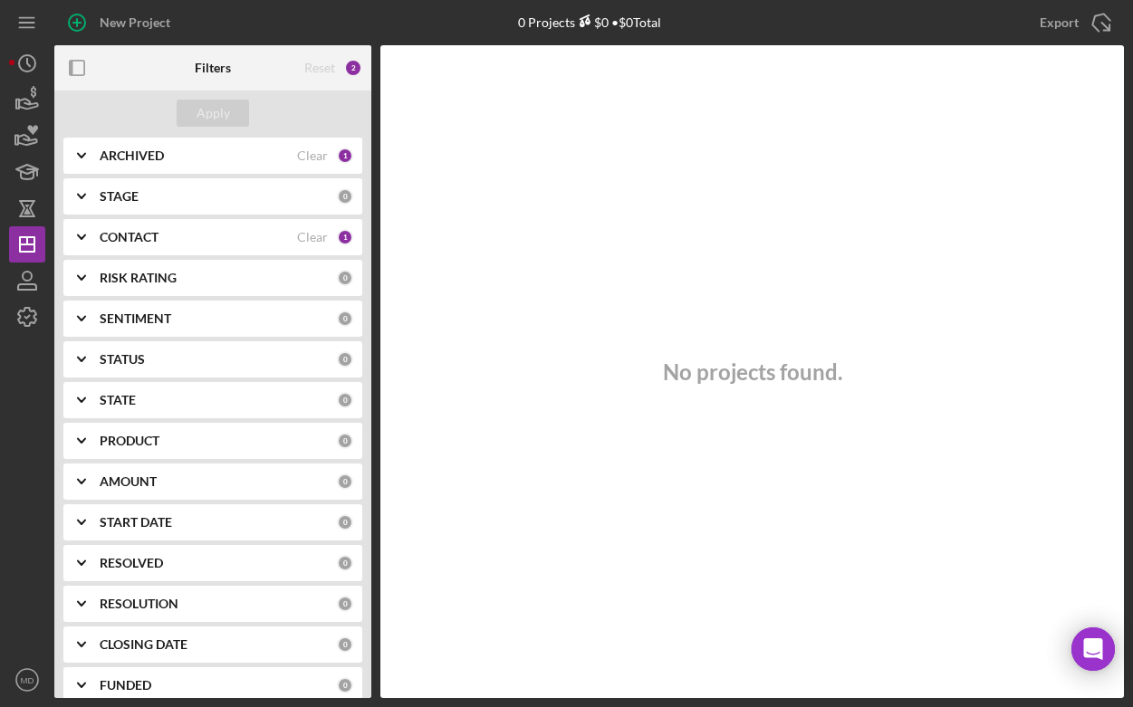
click at [178, 352] on div "STATUS" at bounding box center [218, 359] width 237 height 14
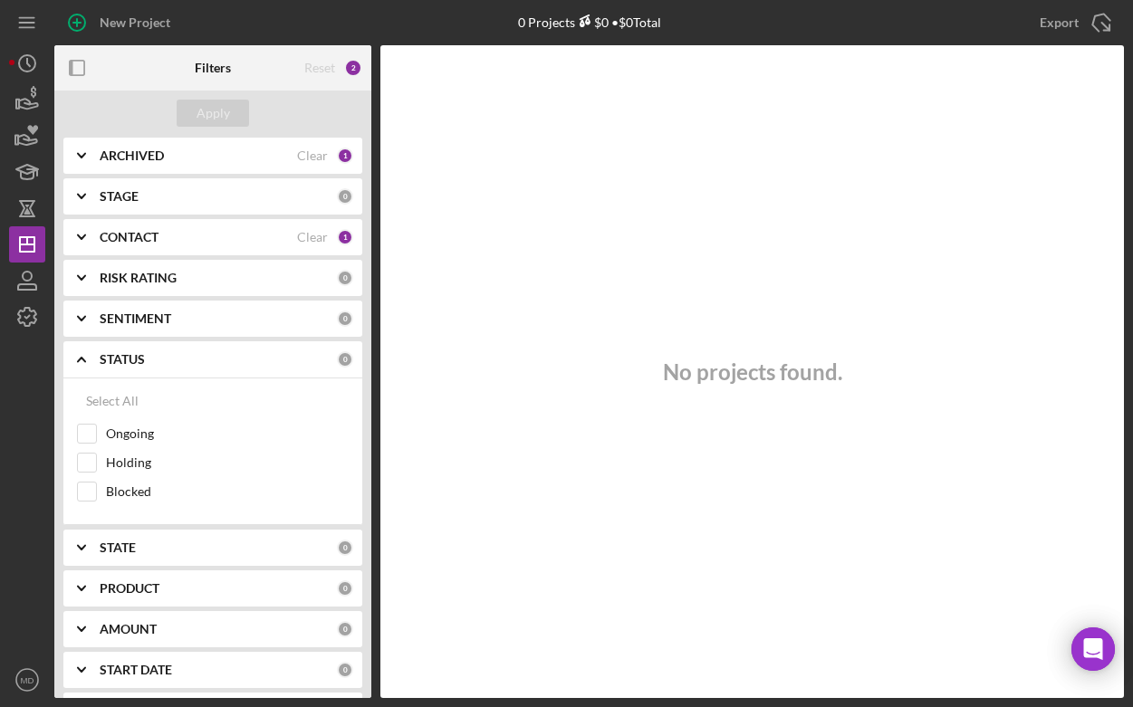
click at [80, 360] on icon "Icon/Expander" at bounding box center [81, 359] width 45 height 45
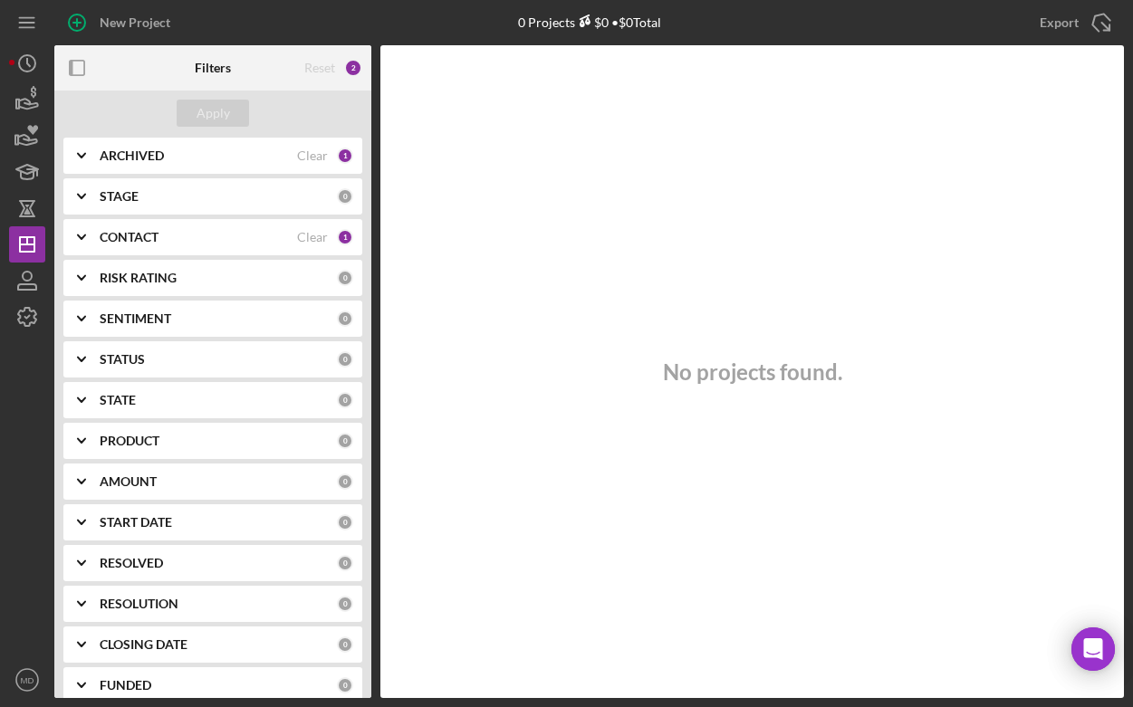
click at [86, 321] on icon "Icon/Expander" at bounding box center [81, 318] width 45 height 45
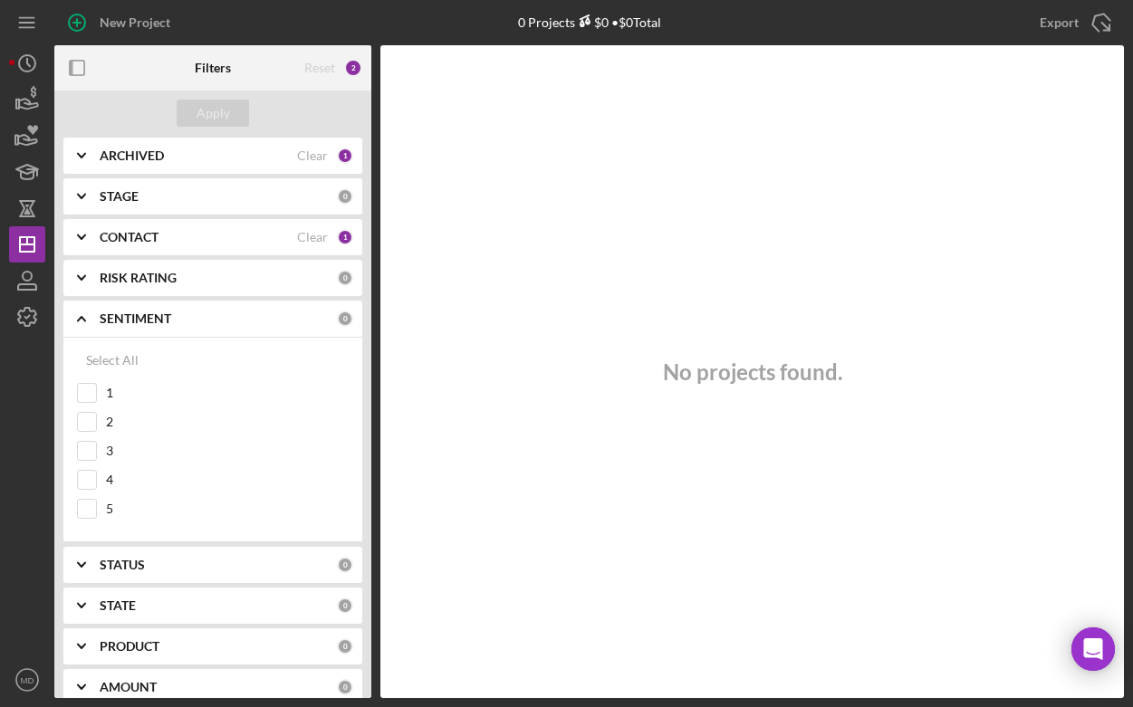
click at [86, 321] on icon "Icon/Expander" at bounding box center [81, 318] width 45 height 45
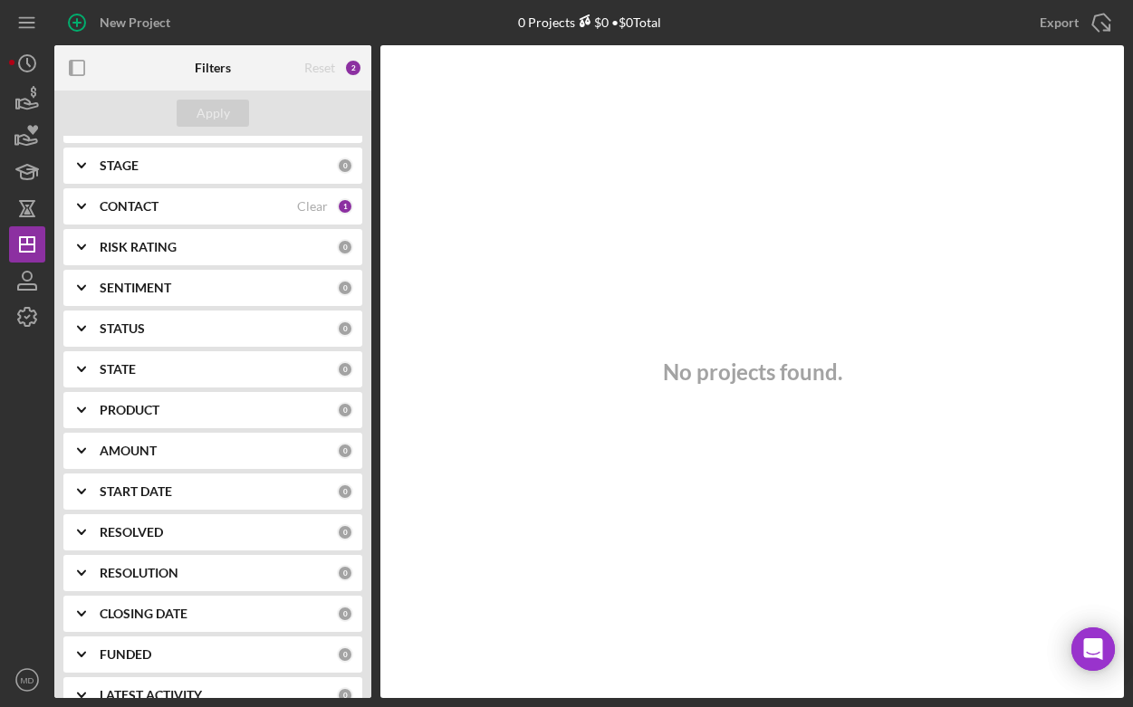
scroll to position [167, 0]
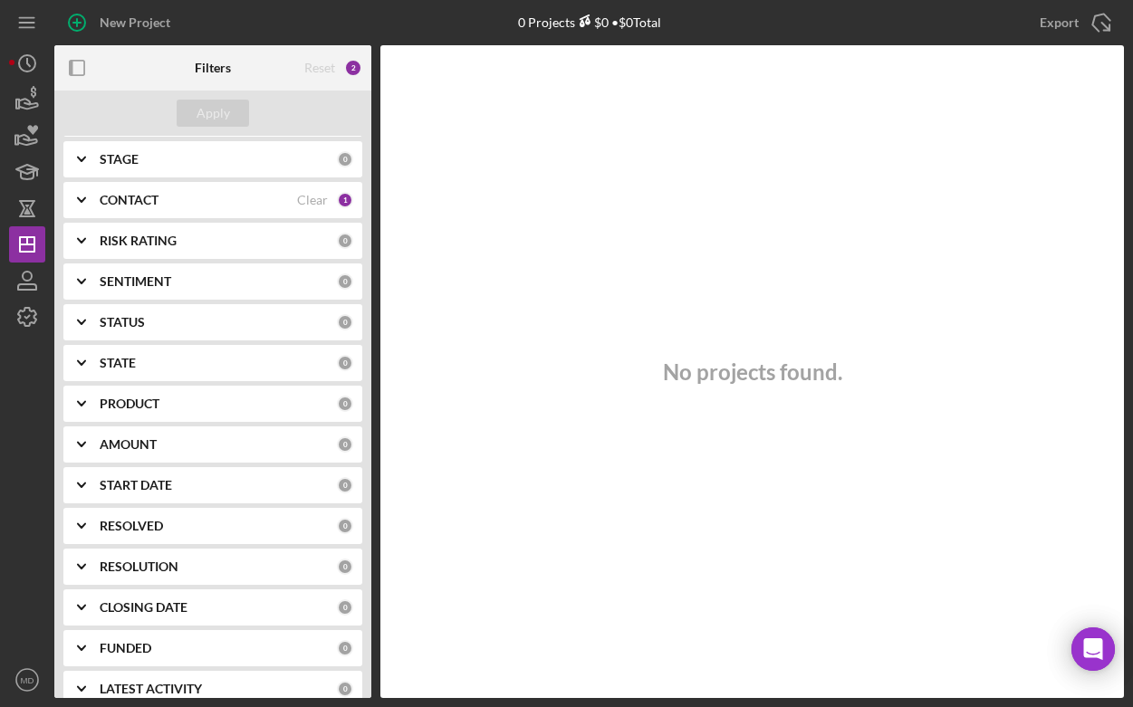
click at [77, 406] on icon "Icon/Expander" at bounding box center [81, 403] width 45 height 45
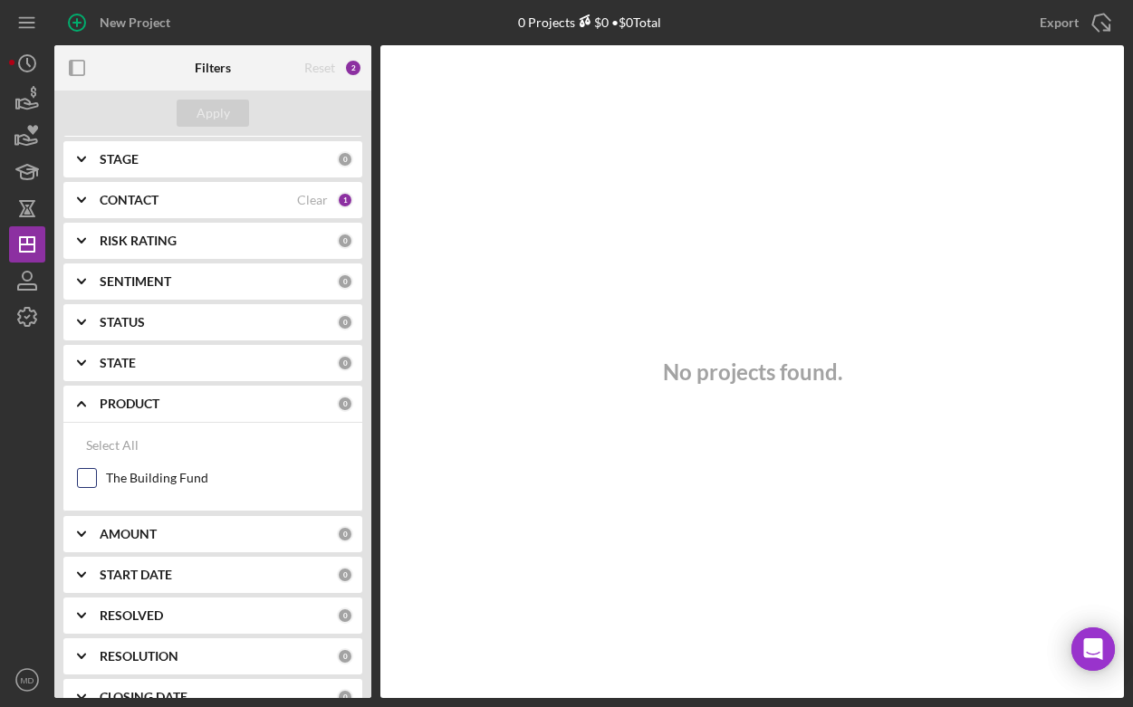
click at [88, 477] on input "The Building Fund" at bounding box center [87, 478] width 18 height 18
checkbox input "true"
click at [215, 109] on div "Apply" at bounding box center [214, 113] width 34 height 27
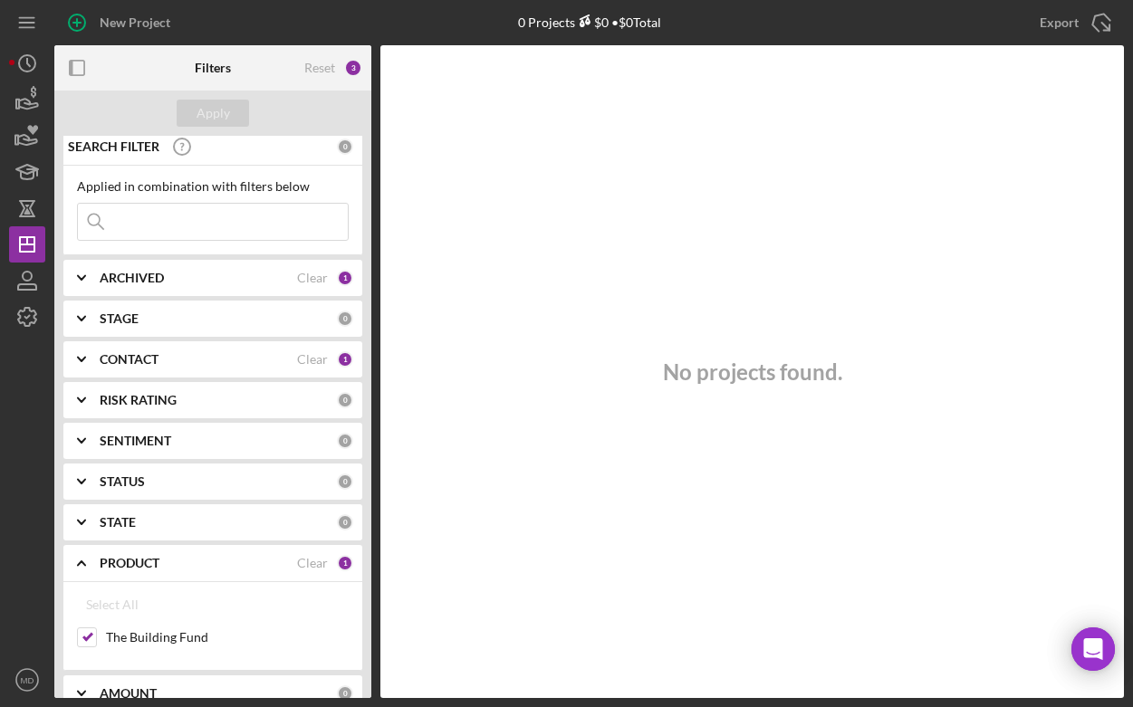
scroll to position [5, 0]
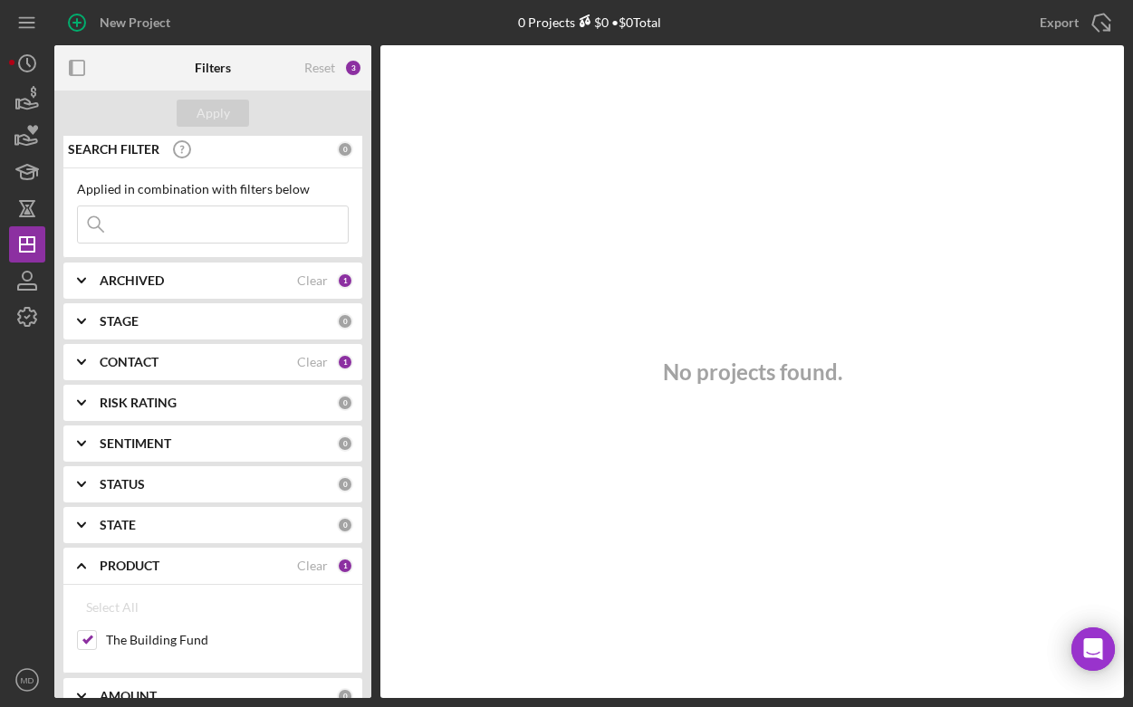
click at [217, 365] on div "CONTACT" at bounding box center [198, 362] width 197 height 14
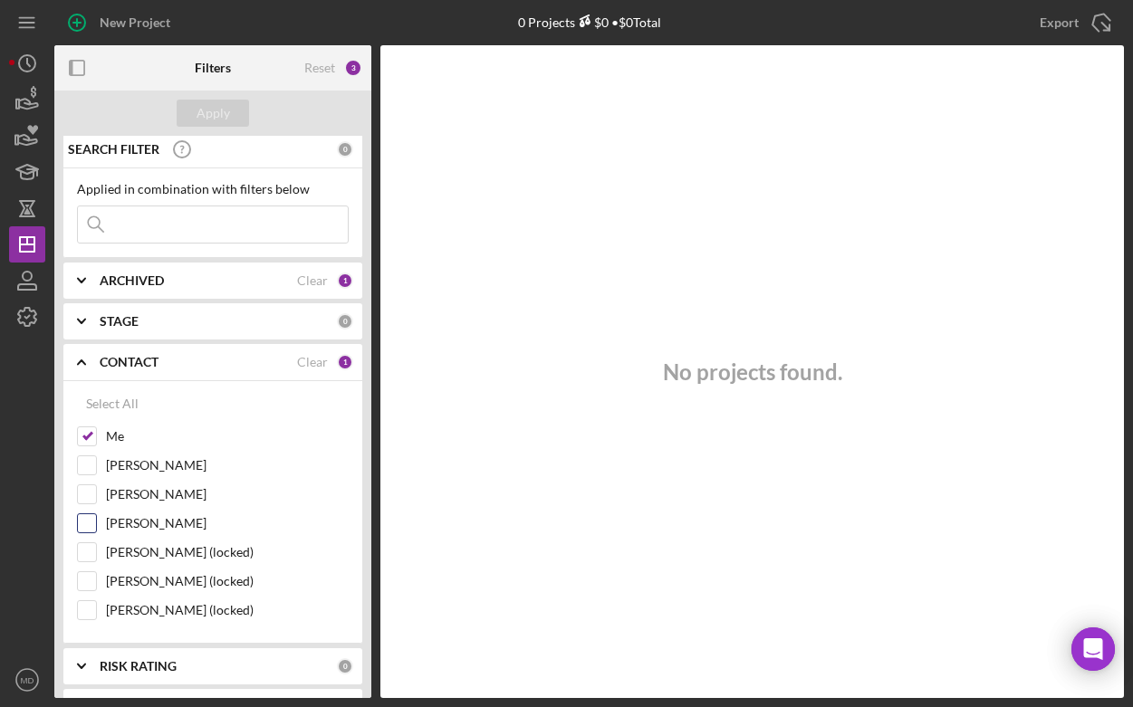
click at [87, 530] on input "[PERSON_NAME]" at bounding box center [87, 523] width 18 height 18
checkbox input "true"
click at [202, 111] on div "Apply" at bounding box center [214, 113] width 34 height 27
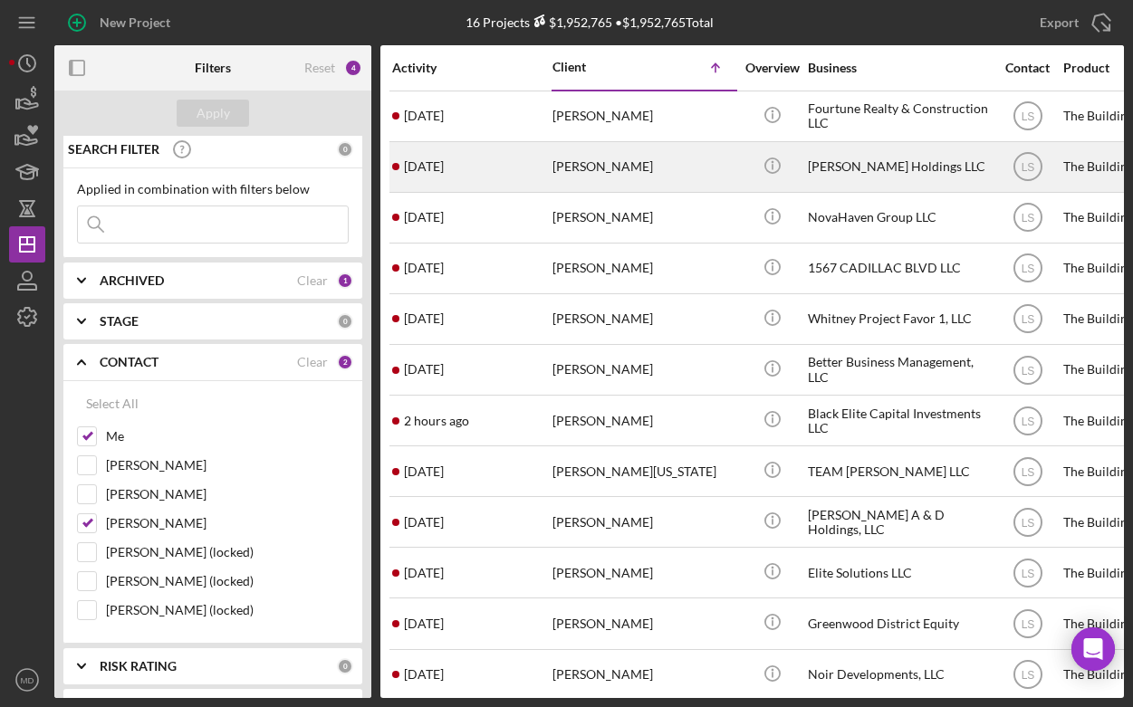
click at [565, 170] on div "[PERSON_NAME]" at bounding box center [643, 167] width 181 height 48
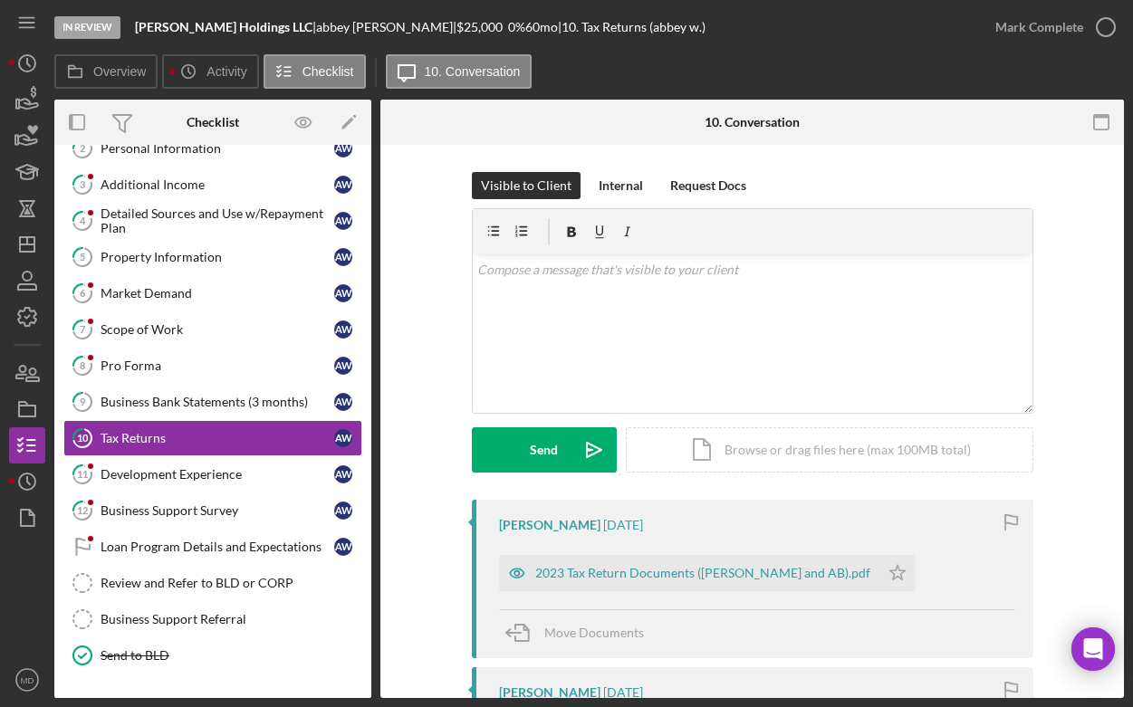
scroll to position [149, 0]
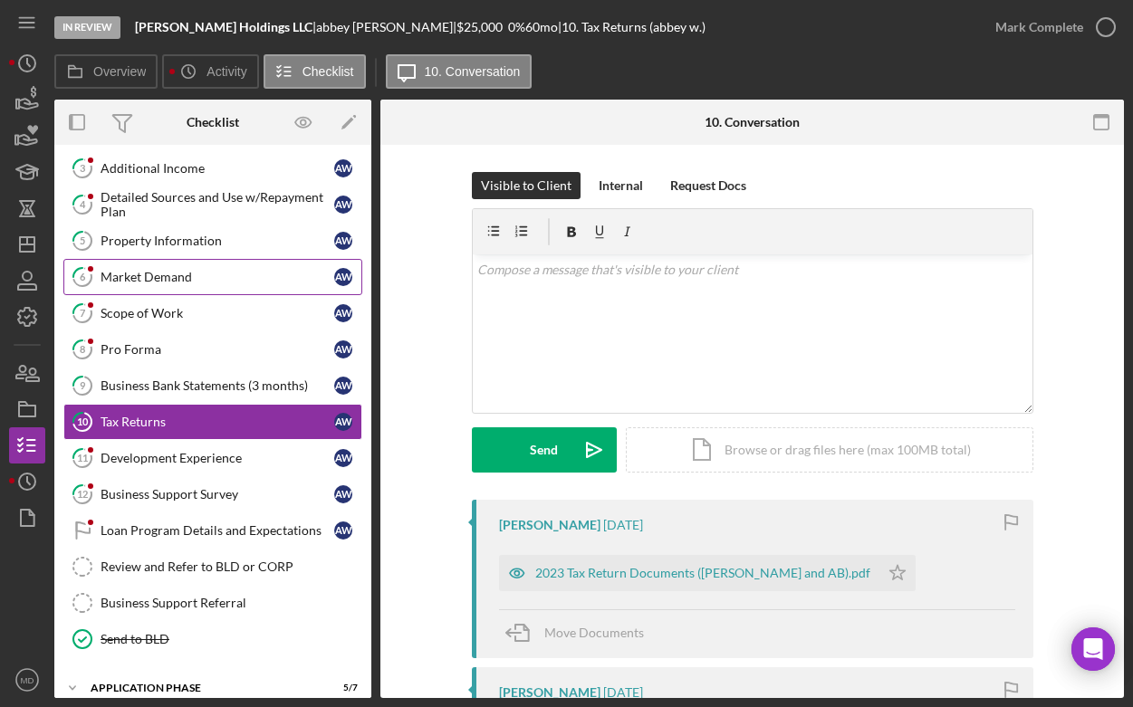
click at [156, 282] on div "Market Demand" at bounding box center [218, 277] width 234 height 14
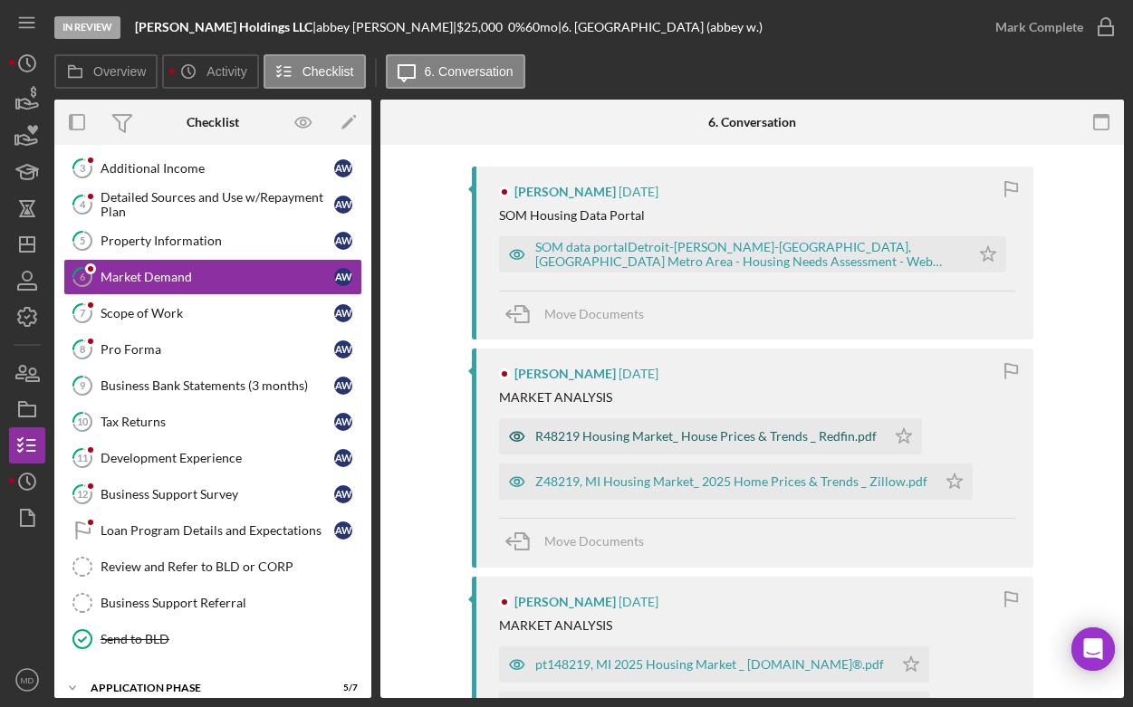
scroll to position [342, 0]
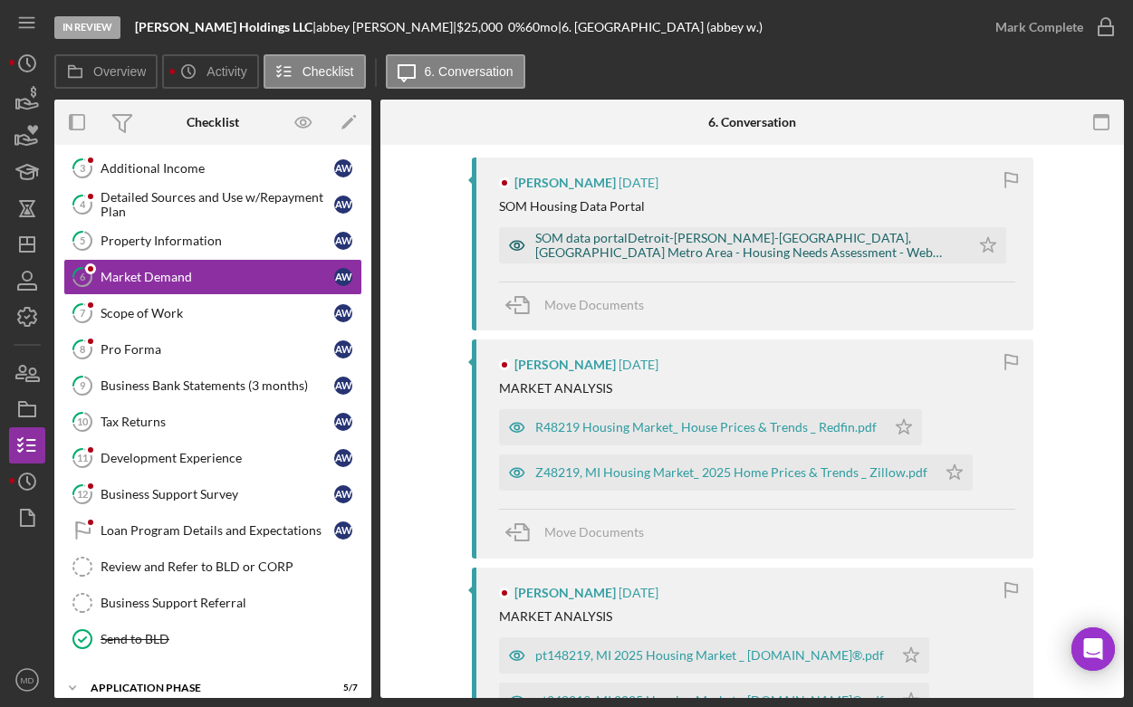
click at [631, 242] on div "SOM data portalDetroit-[PERSON_NAME]-[GEOGRAPHIC_DATA], [GEOGRAPHIC_DATA] Metro…" at bounding box center [748, 245] width 426 height 29
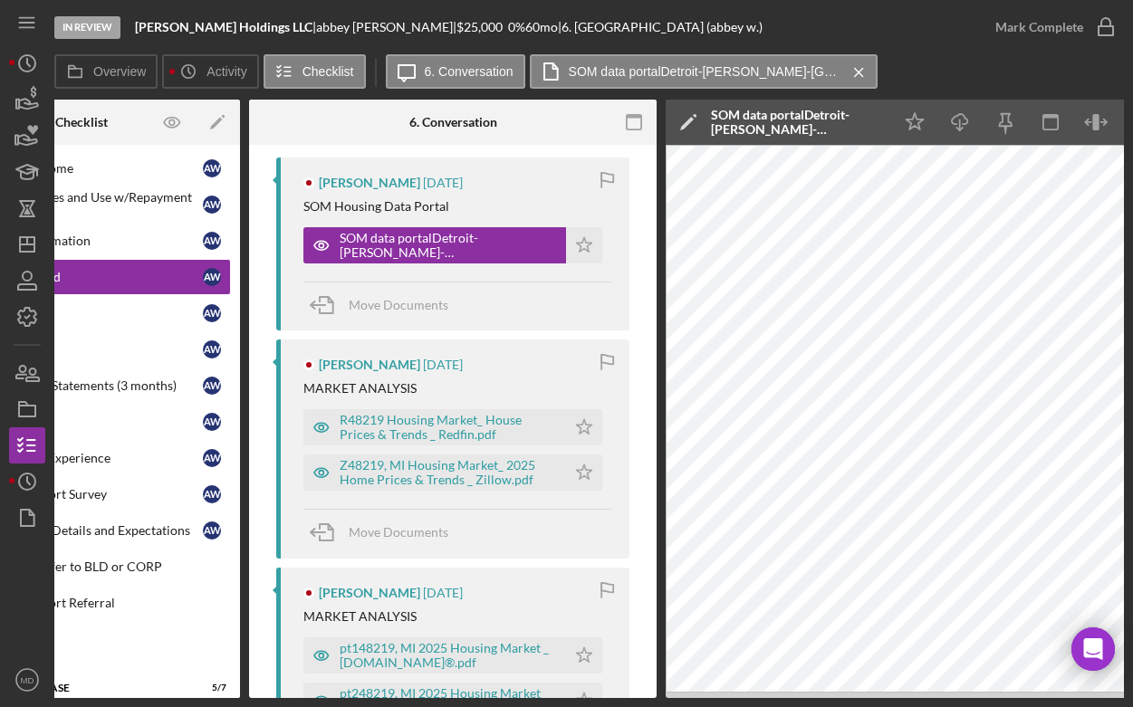
scroll to position [0, 216]
